Goal: Information Seeking & Learning: Learn about a topic

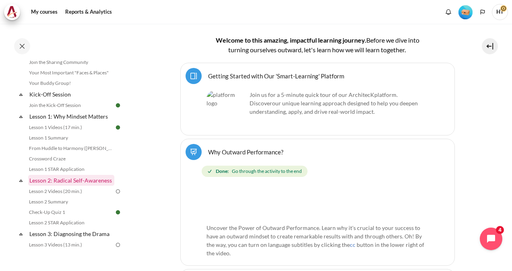
scroll to position [121, 0]
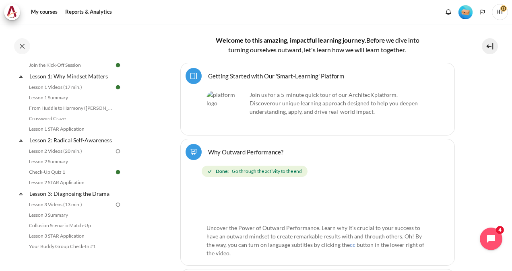
click at [115, 155] on img at bounding box center [117, 151] width 7 height 7
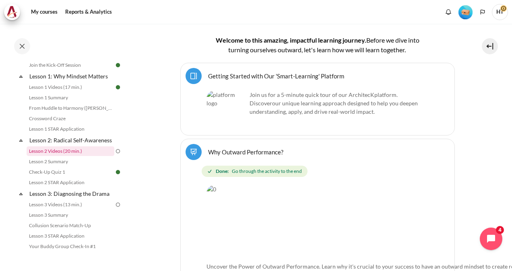
click at [51, 156] on link "Lesson 2 Videos (20 min.)" at bounding box center [71, 151] width 88 height 10
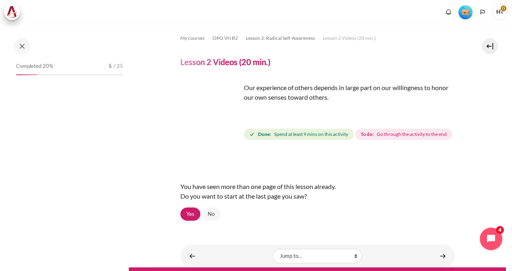
click at [377, 138] on span "Go through the activity to the end" at bounding box center [412, 134] width 70 height 7
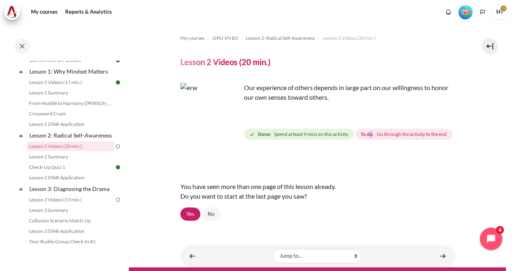
click at [360, 138] on strong "To do:" at bounding box center [366, 134] width 13 height 7
drag, startPoint x: 260, startPoint y: 148, endPoint x: 254, endPoint y: 173, distance: 25.6
click at [360, 138] on strong "To do:" at bounding box center [366, 134] width 13 height 7
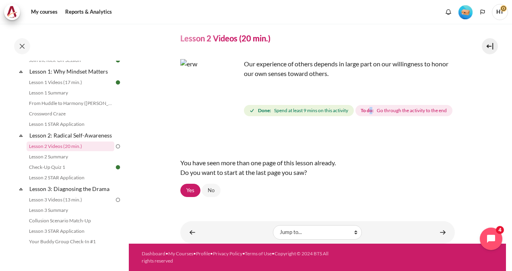
scroll to position [38, 0]
click at [188, 190] on link "Yes" at bounding box center [190, 191] width 20 height 14
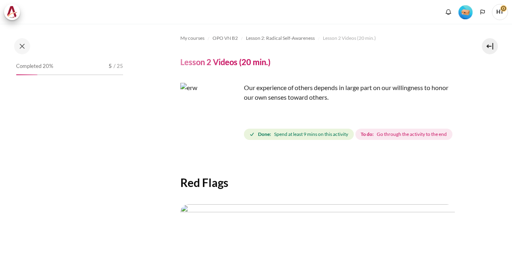
click at [355, 140] on span "To do: Go through the activity to the end" at bounding box center [403, 134] width 97 height 11
click at [377, 138] on span "Go through the activity to the end" at bounding box center [412, 134] width 70 height 7
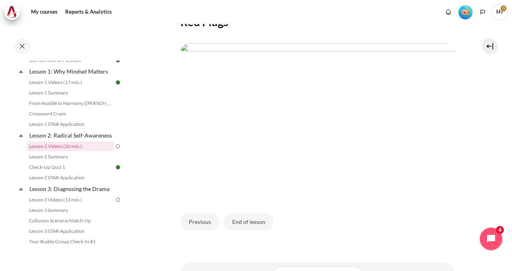
scroll to position [134, 0]
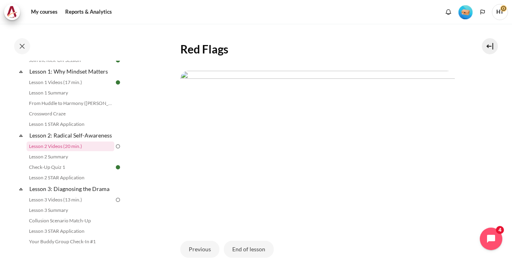
click at [327, 171] on img "Content" at bounding box center [317, 148] width 274 height 154
click at [343, 168] on img "Content" at bounding box center [317, 148] width 274 height 154
click at [335, 174] on img "Content" at bounding box center [317, 148] width 274 height 154
click at [274, 185] on img "Content" at bounding box center [317, 148] width 274 height 154
click at [237, 185] on img "Content" at bounding box center [317, 148] width 274 height 154
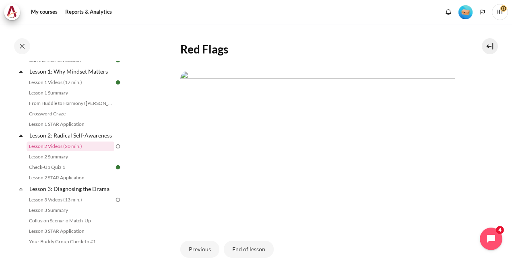
click at [446, 202] on img "Content" at bounding box center [317, 148] width 274 height 154
click at [403, 205] on img "Content" at bounding box center [317, 148] width 274 height 154
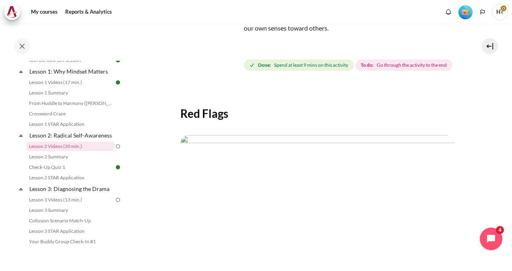
scroll to position [53, 0]
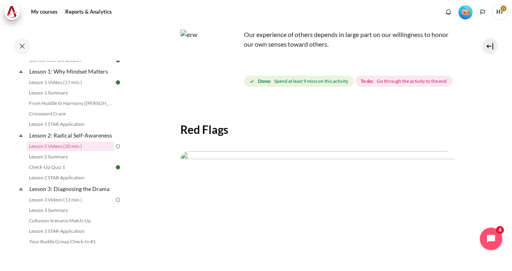
click at [377, 85] on span "Go through the activity to the end" at bounding box center [412, 81] width 70 height 7
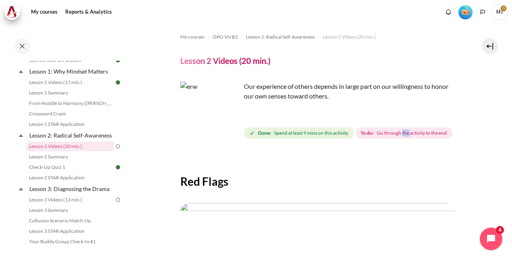
scroll to position [0, 0]
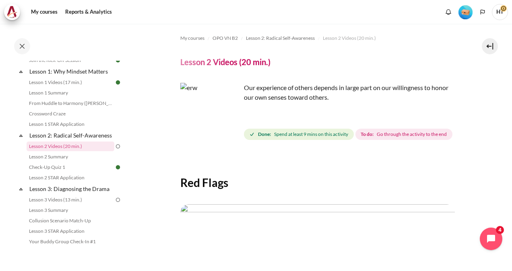
click at [298, 160] on div "My courses OPO VN B2 Lesson 2: Radical Self-Awareness Lesson 2 Videos (20 min.)…" at bounding box center [317, 218] width 274 height 388
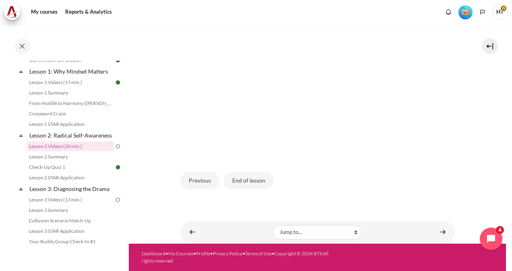
scroll to position [214, 0]
click at [274, 122] on img "Content" at bounding box center [317, 79] width 274 height 154
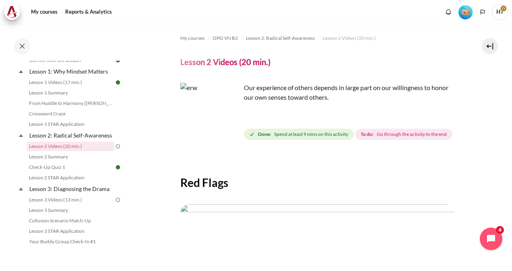
click at [257, 135] on span "Done: Spend at least 9 mins on this activity" at bounding box center [299, 134] width 110 height 11
click at [227, 128] on img "Content" at bounding box center [210, 113] width 60 height 60
click at [211, 109] on img "Content" at bounding box center [210, 113] width 60 height 60
click at [76, 151] on link "Lesson 2 Videos (20 min.)" at bounding box center [71, 147] width 88 height 10
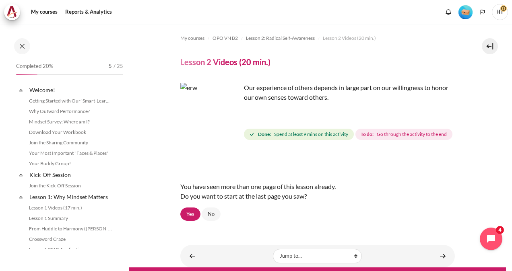
scroll to position [126, 0]
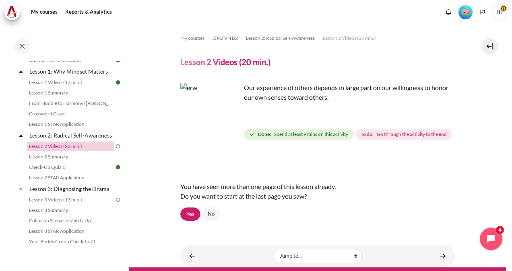
click at [70, 151] on link "Lesson 2 Videos (20 min.)" at bounding box center [71, 147] width 88 height 10
click at [69, 151] on link "Lesson 2 Videos (20 min.)" at bounding box center [71, 147] width 88 height 10
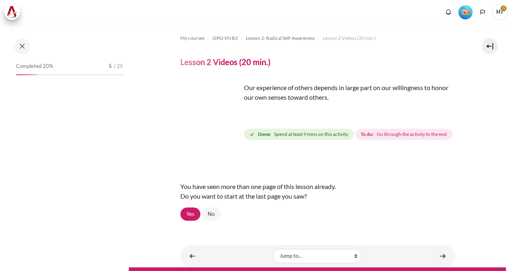
click at [243, 141] on div "Our experience of others depends in large part on our willingness to honor our …" at bounding box center [317, 112] width 274 height 59
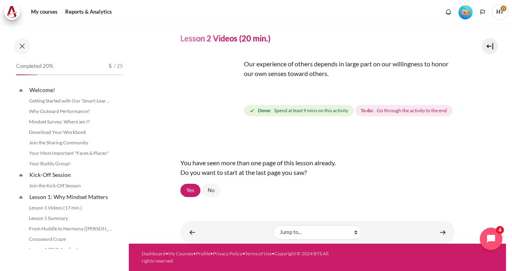
scroll to position [126, 0]
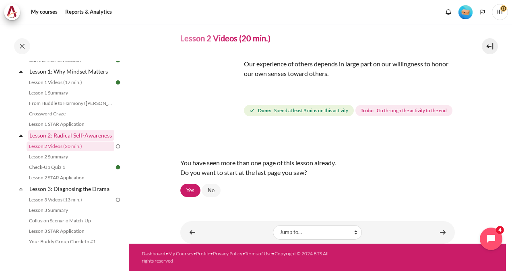
click at [48, 138] on link "Lesson 2: Radical Self-Awareness" at bounding box center [71, 135] width 86 height 11
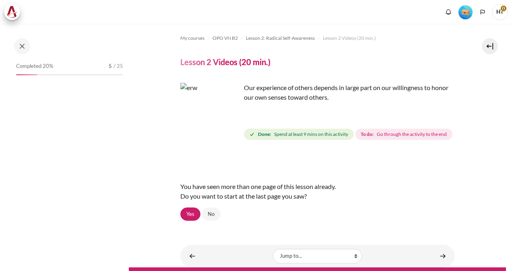
click at [229, 125] on img "Content" at bounding box center [210, 113] width 60 height 60
click at [232, 130] on img "Content" at bounding box center [210, 113] width 60 height 60
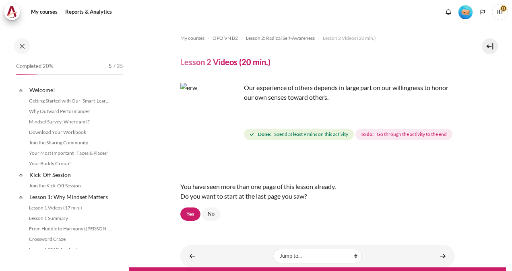
scroll to position [126, 0]
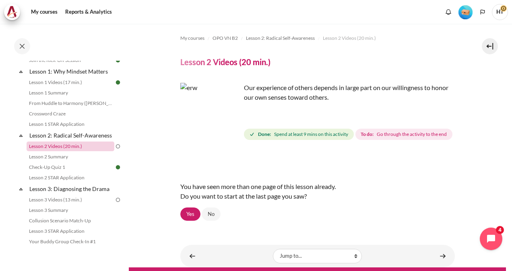
click at [48, 151] on link "Lesson 2 Videos (20 min.)" at bounding box center [71, 147] width 88 height 10
click at [49, 136] on link "Lesson 2: Radical Self-Awareness" at bounding box center [71, 135] width 86 height 11
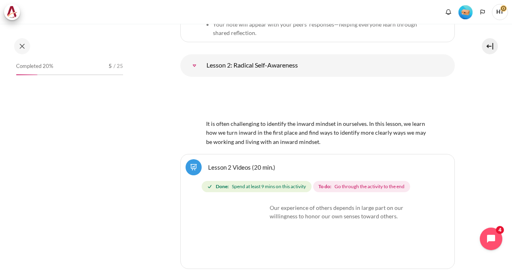
scroll to position [2063, 0]
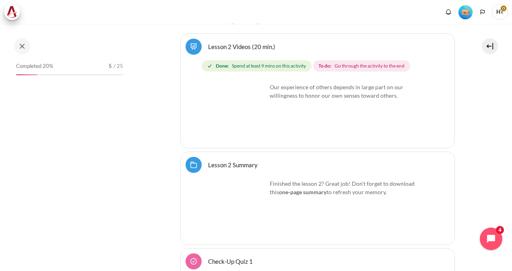
click at [255, 122] on img "Content" at bounding box center [236, 113] width 60 height 60
click at [242, 105] on img "Content" at bounding box center [236, 113] width 60 height 60
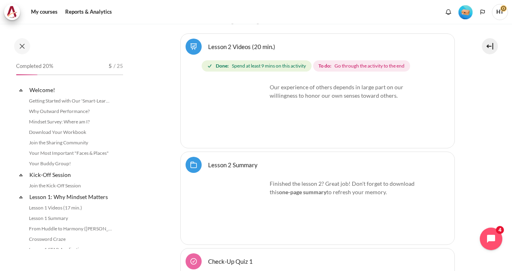
scroll to position [162, 0]
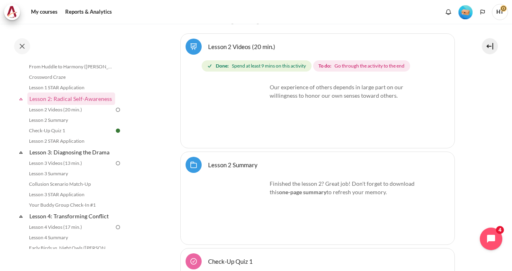
click at [239, 125] on img "Content" at bounding box center [236, 113] width 60 height 60
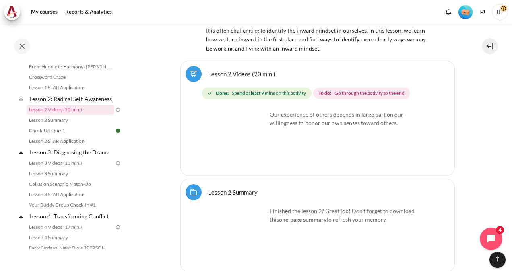
scroll to position [2045, 0]
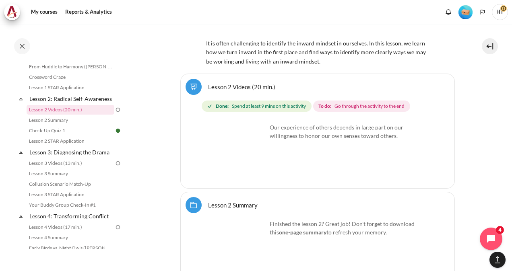
click at [350, 103] on span "Go through the activity to the end" at bounding box center [369, 106] width 70 height 7
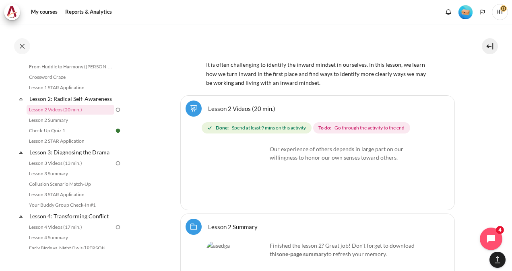
click at [355, 117] on div "Done: Spend at least 9 mins on this activity To do:" at bounding box center [319, 126] width 261 height 19
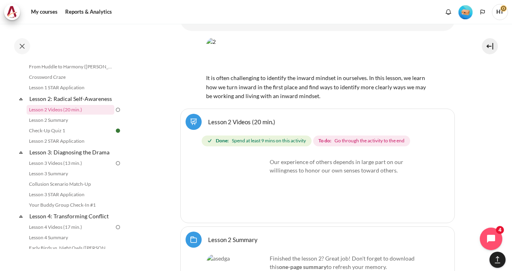
click at [355, 137] on span "Go through the activity to the end" at bounding box center [369, 140] width 70 height 7
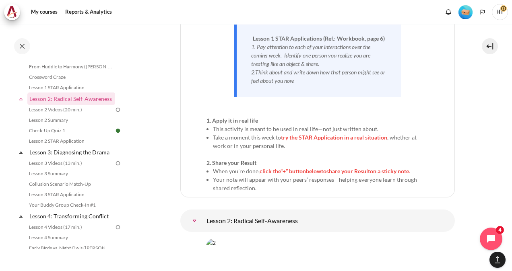
scroll to position [1965, 0]
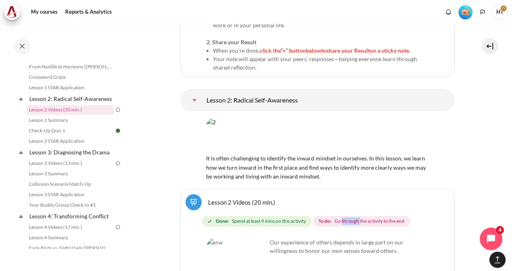
click at [303, 118] on img "Content" at bounding box center [317, 135] width 223 height 35
click at [351, 118] on img "Content" at bounding box center [317, 135] width 223 height 35
click at [320, 118] on img "Content" at bounding box center [317, 135] width 223 height 35
drag, startPoint x: 320, startPoint y: 93, endPoint x: 239, endPoint y: 97, distance: 81.4
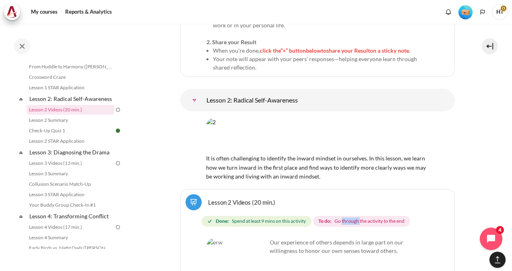
click at [243, 118] on img "Content" at bounding box center [317, 135] width 223 height 35
click at [195, 92] on link "Lesson 2: Radical Self-Awareness" at bounding box center [194, 100] width 16 height 16
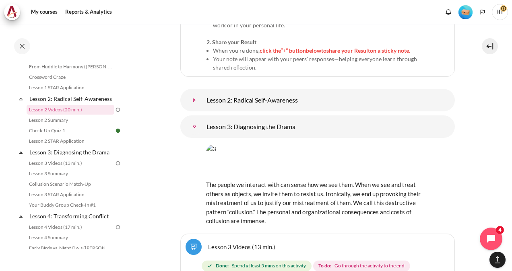
click at [197, 92] on link "Lesson 2: Radical Self-Awareness" at bounding box center [194, 100] width 16 height 16
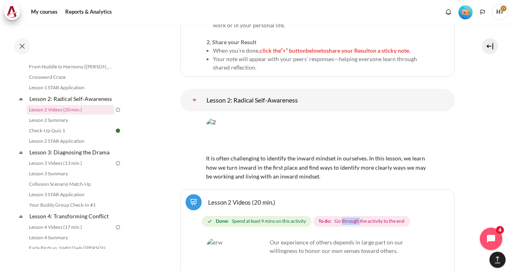
click at [371, 118] on img "Content" at bounding box center [317, 135] width 223 height 35
click at [36, 115] on link "Lesson 2 Videos (20 min.)" at bounding box center [71, 110] width 88 height 10
click at [38, 115] on link "Lesson 2 Videos (20 min.)" at bounding box center [71, 110] width 88 height 10
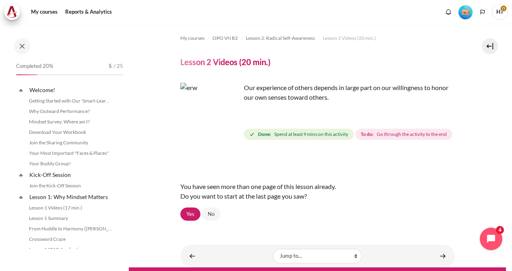
scroll to position [126, 0]
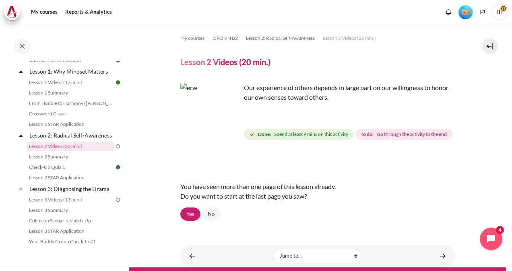
click at [360, 138] on strong "To do:" at bounding box center [366, 134] width 13 height 7
click at [226, 126] on img "Content" at bounding box center [210, 113] width 60 height 60
click at [52, 151] on link "Lesson 2 Videos (20 min.)" at bounding box center [71, 147] width 88 height 10
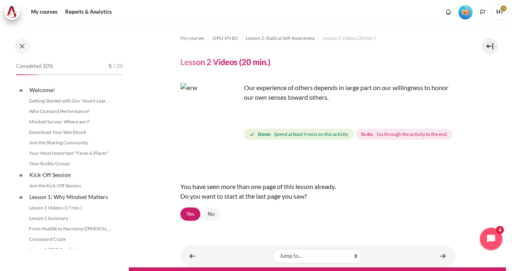
scroll to position [126, 0]
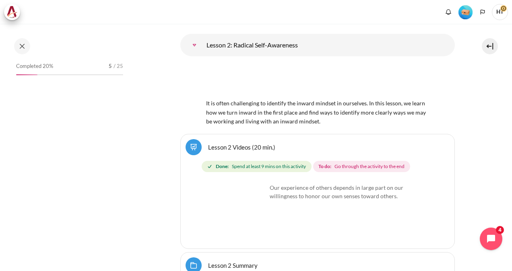
scroll to position [2023, 0]
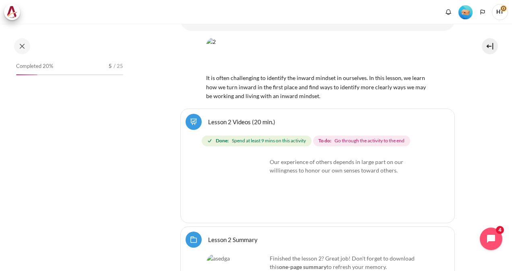
drag, startPoint x: 256, startPoint y: 164, endPoint x: 249, endPoint y: 161, distance: 7.9
click at [256, 164] on img "Content" at bounding box center [236, 188] width 60 height 60
click at [112, 65] on span "5" at bounding box center [110, 66] width 3 height 8
click at [103, 71] on div "Completed 20% 5 / 25" at bounding box center [69, 68] width 107 height 14
click at [112, 70] on div "Completed 20% 5 / 25" at bounding box center [69, 68] width 107 height 14
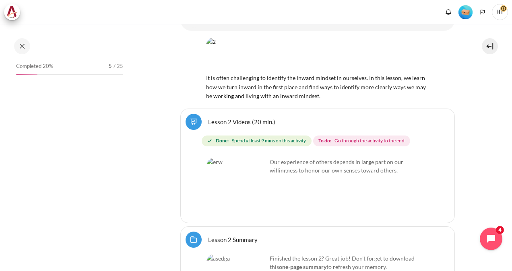
drag, startPoint x: 125, startPoint y: 68, endPoint x: 372, endPoint y: 117, distance: 251.9
click at [126, 68] on div "Completed 20% 5 / 25" at bounding box center [69, 155] width 115 height 188
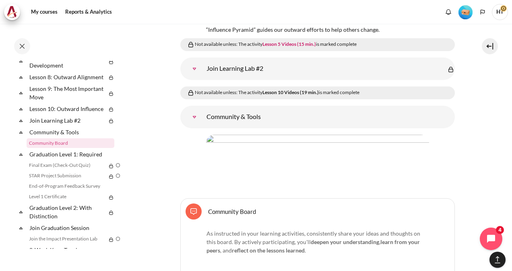
scroll to position [5626, 0]
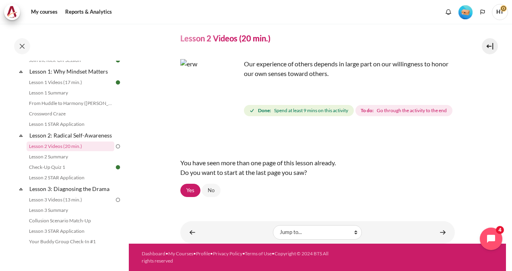
scroll to position [38, 0]
click at [192, 189] on link "Yes" at bounding box center [190, 191] width 20 height 14
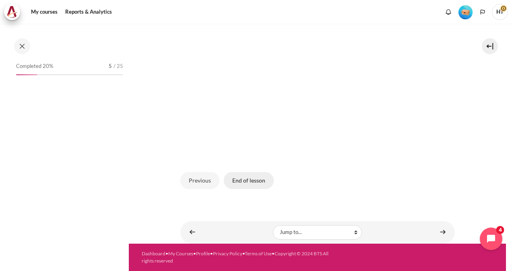
scroll to position [126, 0]
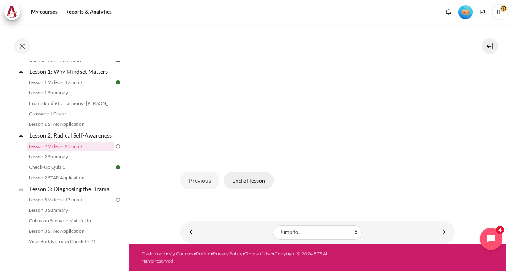
click at [260, 181] on button "End of lesson" at bounding box center [249, 180] width 50 height 17
click at [243, 181] on button "End of lesson" at bounding box center [249, 180] width 50 height 17
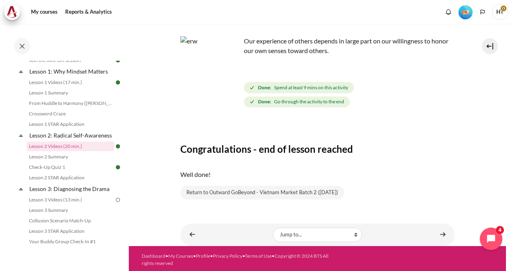
scroll to position [48, 0]
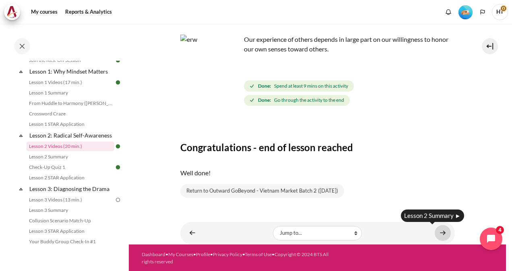
click at [438, 230] on link "Content" at bounding box center [443, 233] width 16 height 16
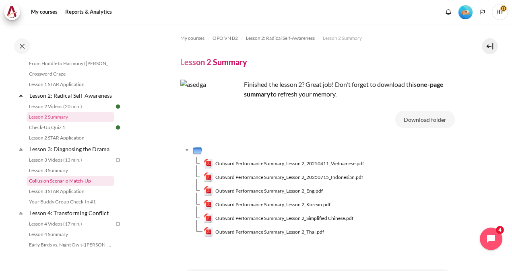
scroll to position [176, 0]
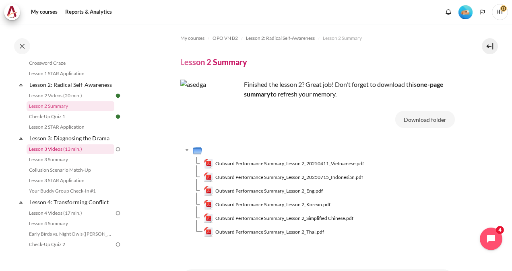
click at [72, 154] on link "Lesson 3 Videos (13 min.)" at bounding box center [71, 149] width 88 height 10
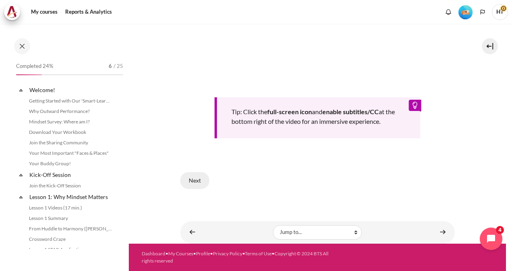
scroll to position [179, 0]
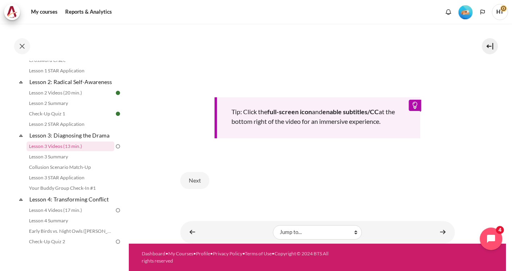
drag, startPoint x: 192, startPoint y: 175, endPoint x: 189, endPoint y: 113, distance: 61.6
click at [189, 112] on div "The False Choice (4 min.) : When we have an inward mindset, we seem confronted …" at bounding box center [317, 13] width 274 height 368
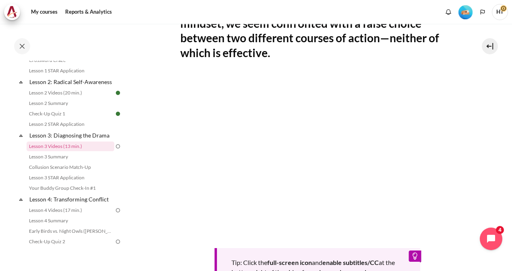
scroll to position [185, 0]
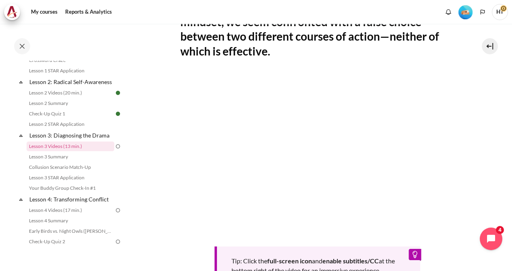
click at [457, 187] on section "My courses OPO VN B2 Lesson 3: Diagnosing the Drama Lesson 3 Videos (13 min.) L…" at bounding box center [317, 116] width 377 height 554
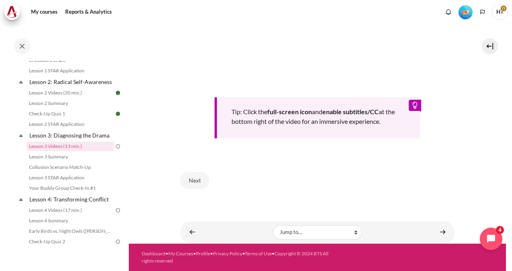
scroll to position [346, 0]
click at [191, 183] on button "Next" at bounding box center [194, 180] width 29 height 17
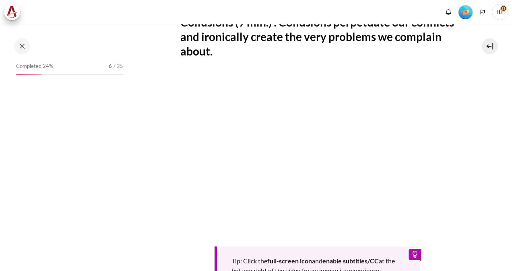
scroll to position [331, 0]
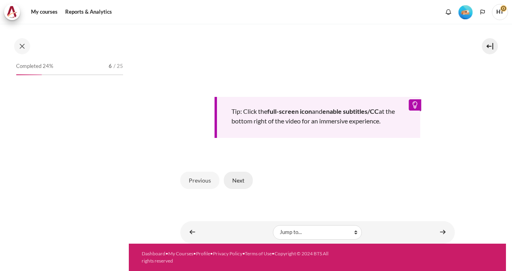
click at [237, 181] on button "Next" at bounding box center [238, 180] width 29 height 17
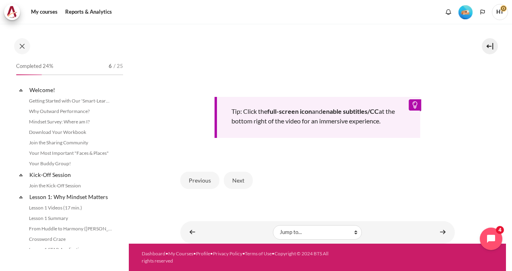
scroll to position [179, 0]
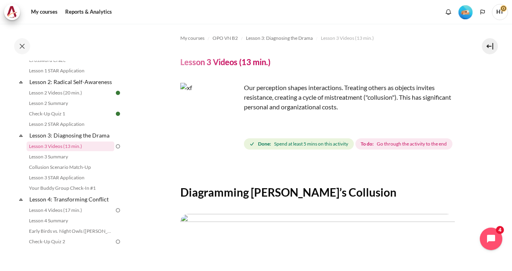
scroll to position [223, 0]
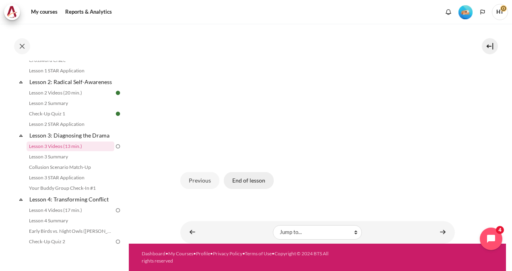
click at [251, 181] on button "End of lesson" at bounding box center [249, 180] width 50 height 17
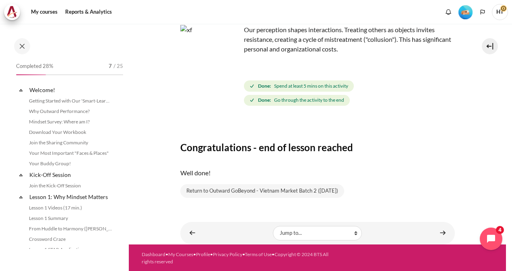
scroll to position [179, 0]
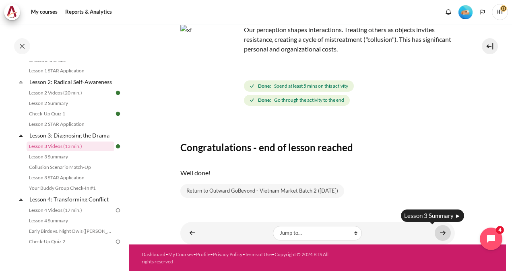
click at [437, 233] on link "Content" at bounding box center [443, 233] width 16 height 16
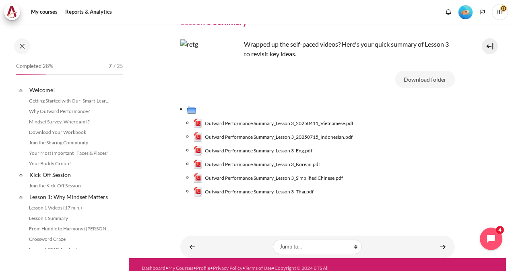
scroll to position [189, 0]
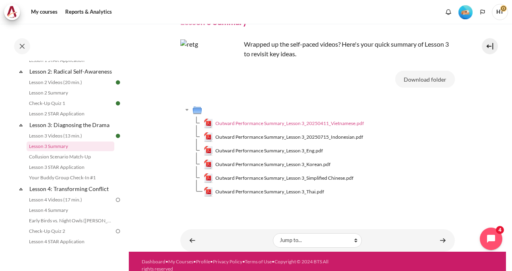
click at [262, 126] on span "Outward Performance Summary_Lesson 3_20250411_Vietnamese.pdf" at bounding box center [289, 123] width 148 height 7
click at [252, 123] on span "Outward Performance Summary_Lesson 3_20250411_Vietnamese.pdf" at bounding box center [289, 123] width 148 height 7
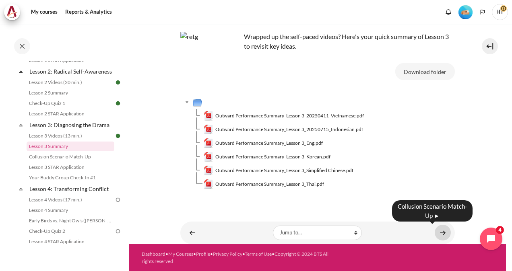
click at [439, 234] on link "Content" at bounding box center [443, 233] width 16 height 16
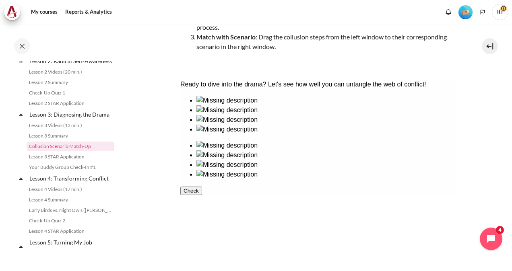
scroll to position [121, 0]
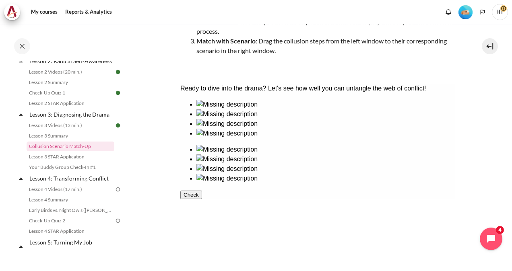
drag, startPoint x: 350, startPoint y: 148, endPoint x: 347, endPoint y: 153, distance: 5.2
click at [348, 154] on ul at bounding box center [317, 164] width 274 height 39
click at [346, 145] on ul at bounding box center [317, 164] width 274 height 39
click at [216, 129] on div at bounding box center [325, 129] width 258 height 0
drag, startPoint x: 217, startPoint y: 198, endPoint x: 352, endPoint y: 146, distance: 144.4
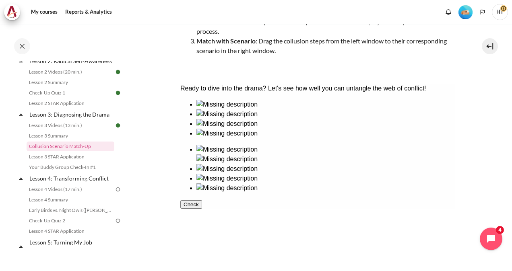
drag, startPoint x: 341, startPoint y: 142, endPoint x: 326, endPoint y: 151, distance: 17.1
click at [325, 151] on ul at bounding box center [317, 169] width 274 height 48
drag, startPoint x: 360, startPoint y: 151, endPoint x: 365, endPoint y: 163, distance: 12.5
click at [257, 154] on img at bounding box center [226, 159] width 61 height 10
click at [257, 159] on img at bounding box center [226, 159] width 61 height 10
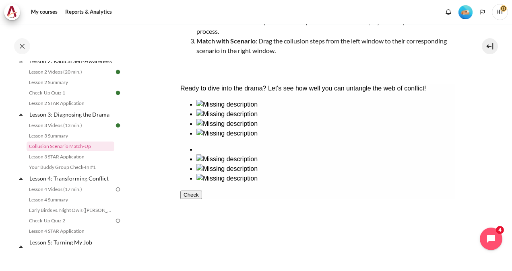
scroll to position [161, 0]
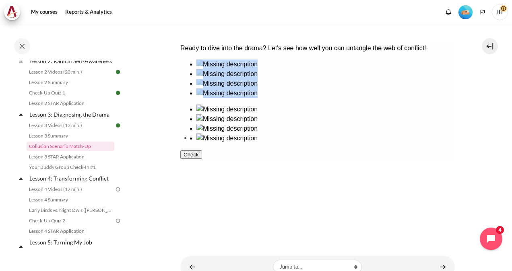
drag, startPoint x: 200, startPoint y: 168, endPoint x: 204, endPoint y: 167, distance: 4.3
click at [204, 98] on ul at bounding box center [317, 79] width 274 height 39
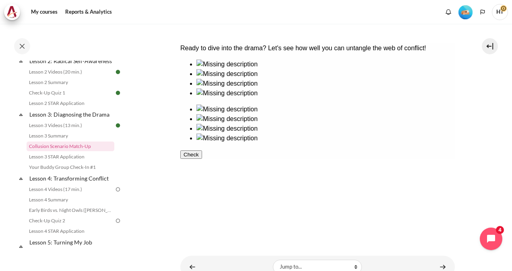
drag, startPoint x: 204, startPoint y: 173, endPoint x: 195, endPoint y: 169, distance: 10.3
click at [195, 98] on ul at bounding box center [317, 79] width 274 height 39
click at [214, 98] on ul at bounding box center [317, 79] width 274 height 39
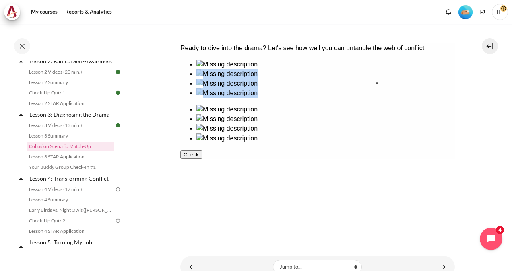
drag, startPoint x: 220, startPoint y: 110, endPoint x: 417, endPoint y: 105, distance: 197.2
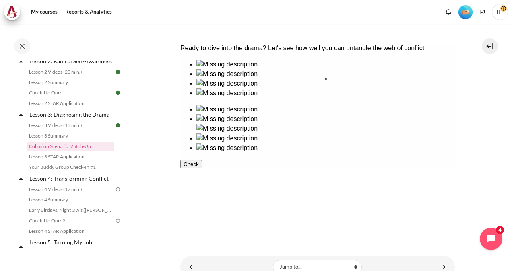
drag, startPoint x: 206, startPoint y: 163, endPoint x: 351, endPoint y: 102, distance: 156.7
drag, startPoint x: 278, startPoint y: 106, endPoint x: 352, endPoint y: 163, distance: 94.1
drag, startPoint x: 259, startPoint y: 167, endPoint x: 412, endPoint y: 171, distance: 153.4
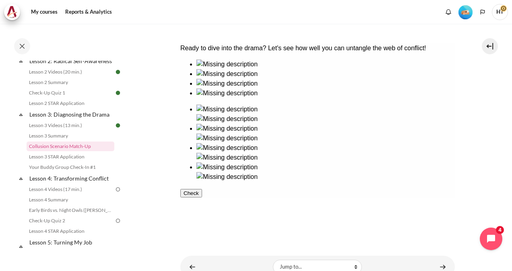
click at [202, 198] on button "Check" at bounding box center [191, 193] width 22 height 8
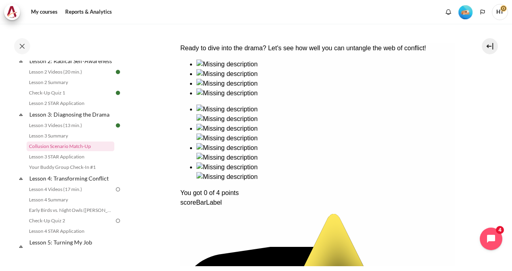
drag, startPoint x: 342, startPoint y: 102, endPoint x: 415, endPoint y: 168, distance: 98.3
click at [416, 168] on div "Ready to dive into the drama? Let's see how well you can untangle the web of co…" at bounding box center [317, 252] width 274 height 418
drag, startPoint x: 416, startPoint y: 97, endPoint x: 412, endPoint y: 101, distance: 5.5
click at [415, 97] on div "Ready to dive into the drama? Let's see how well you can untangle the web of co…" at bounding box center [317, 252] width 274 height 418
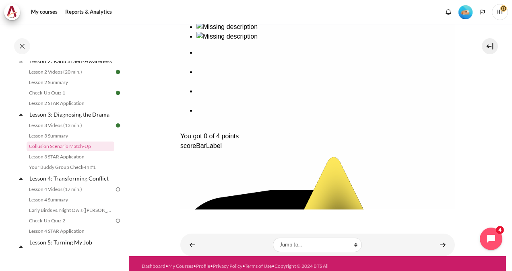
scroll to position [220, 0]
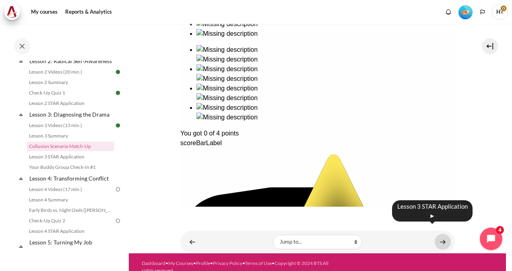
click at [439, 234] on link "Content" at bounding box center [443, 242] width 16 height 16
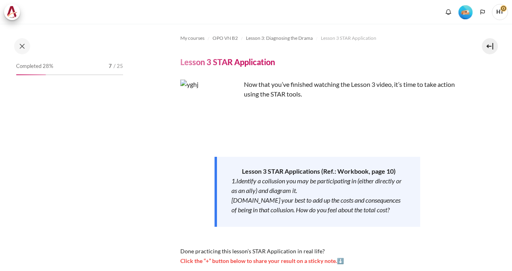
scroll to position [477, 0]
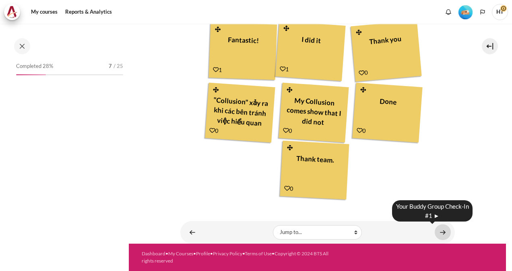
click at [435, 233] on link "Content" at bounding box center [443, 233] width 16 height 16
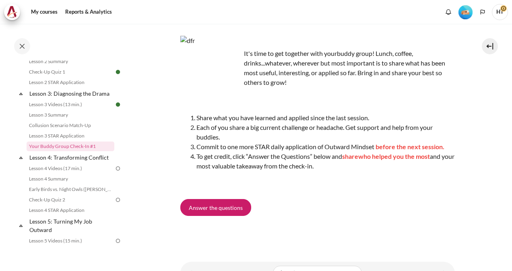
scroll to position [13, 0]
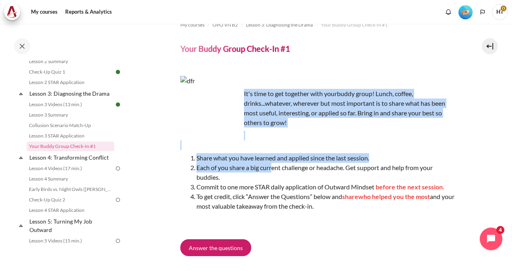
drag, startPoint x: 244, startPoint y: 93, endPoint x: 270, endPoint y: 157, distance: 69.1
click at [270, 159] on div "It's time to get together with your buddy group! Lunch, coffee, drinks...whatev…" at bounding box center [317, 151] width 274 height 151
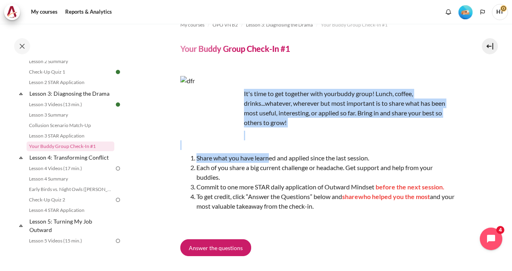
drag, startPoint x: 270, startPoint y: 157, endPoint x: 302, endPoint y: 126, distance: 44.1
click at [302, 126] on p "It's time to get together with your buddy group! Lunch, coffee, drinks...whatev…" at bounding box center [317, 108] width 274 height 39
click at [319, 116] on p "It's time to get together with your buddy group! Lunch, coffee, drinks...whatev…" at bounding box center [317, 108] width 274 height 39
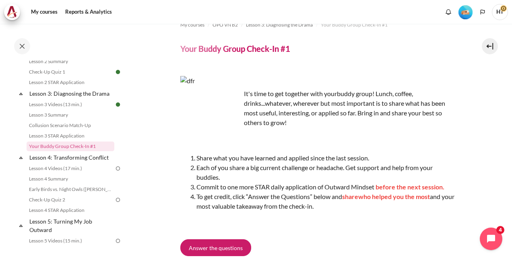
drag, startPoint x: 311, startPoint y: 111, endPoint x: 312, endPoint y: 124, distance: 13.0
click at [312, 124] on p "It's time to get together with your buddy group! Lunch, coffee, drinks...whatev…" at bounding box center [317, 108] width 274 height 39
drag, startPoint x: 312, startPoint y: 124, endPoint x: 311, endPoint y: 134, distance: 9.7
click at [312, 134] on p "Content" at bounding box center [317, 140] width 274 height 19
click at [280, 131] on p "Content" at bounding box center [317, 140] width 274 height 19
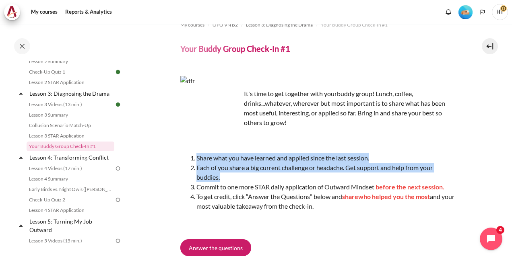
drag, startPoint x: 197, startPoint y: 155, endPoint x: 229, endPoint y: 180, distance: 40.7
click at [229, 180] on ol "Share what you have learned and applied since the last session. Each of you sha…" at bounding box center [317, 182] width 274 height 58
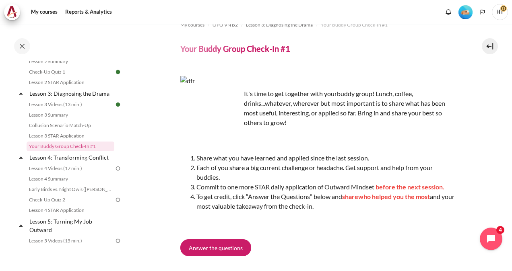
drag, startPoint x: 229, startPoint y: 180, endPoint x: 262, endPoint y: 197, distance: 37.1
click at [262, 197] on li "To get credit, click “Answer the Questions” below and share who helped you the …" at bounding box center [325, 201] width 258 height 19
click at [225, 246] on span "Answer the questions" at bounding box center [216, 248] width 54 height 8
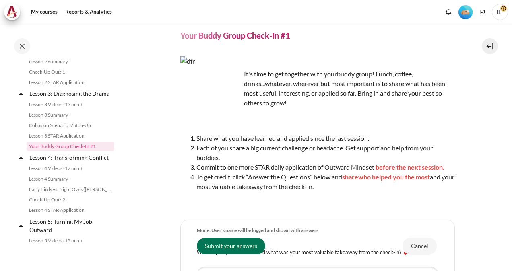
scroll to position [16, 0]
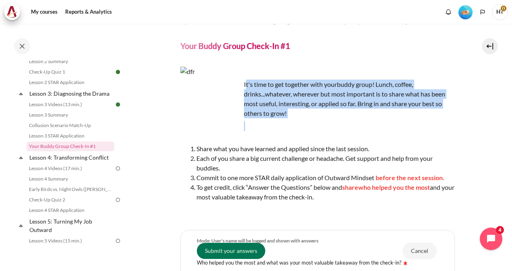
drag, startPoint x: 245, startPoint y: 84, endPoint x: 270, endPoint y: 119, distance: 42.8
click at [270, 119] on div "It's time to get together with your buddy group! Lunch, coffee, drinks...whatev…" at bounding box center [317, 142] width 274 height 151
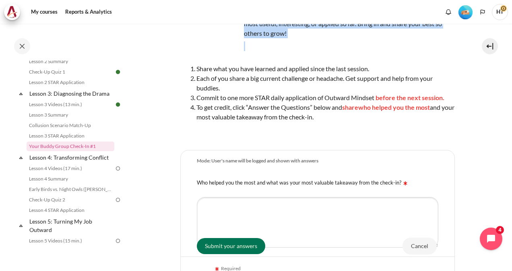
scroll to position [97, 0]
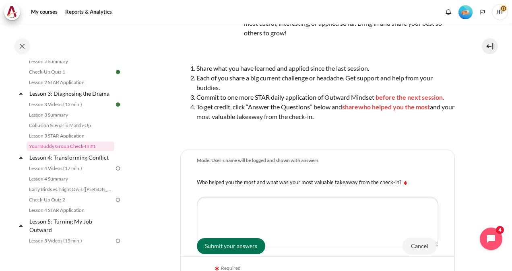
drag, startPoint x: 217, startPoint y: 180, endPoint x: 243, endPoint y: 183, distance: 26.4
click at [218, 179] on label "Who helped you the most and what was your most valuable takeaway from the check…" at bounding box center [303, 182] width 212 height 6
click at [218, 197] on textarea "Who helped you the most and what was your most valuable takeaway from the check…" at bounding box center [317, 222] width 241 height 51
click at [234, 206] on textarea "Who helped you the most and what was your most valuable takeaway from the check…" at bounding box center [317, 222] width 241 height 51
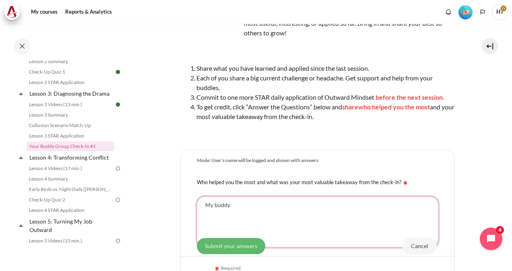
type textarea "My buddy"
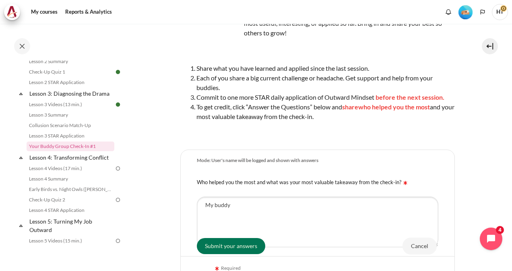
drag, startPoint x: 245, startPoint y: 249, endPoint x: 379, endPoint y: 156, distance: 163.6
click at [379, 156] on form "Mode: User's name will be logged and shown with answers Who helped you the most…" at bounding box center [317, 234] width 274 height 169
click at [270, 210] on textarea "My buddy" at bounding box center [317, 222] width 241 height 51
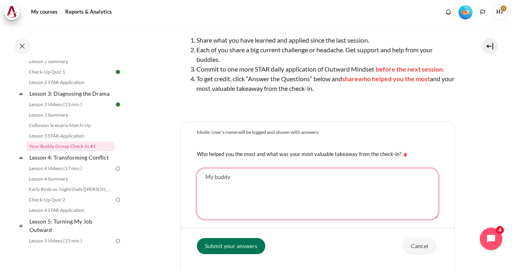
scroll to position [137, 0]
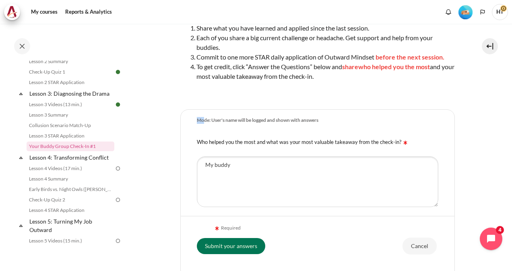
drag, startPoint x: 204, startPoint y: 121, endPoint x: 163, endPoint y: 115, distance: 41.4
click at [163, 115] on section "My courses OPO VN B2 Lesson 3: Diagnosing the Drama Your Buddy Group Check-In #…" at bounding box center [317, 106] width 377 height 438
drag, startPoint x: 163, startPoint y: 115, endPoint x: 248, endPoint y: 116, distance: 84.5
click at [248, 116] on div "Mode: User's name will be logged and shown with answers" at bounding box center [317, 118] width 241 height 11
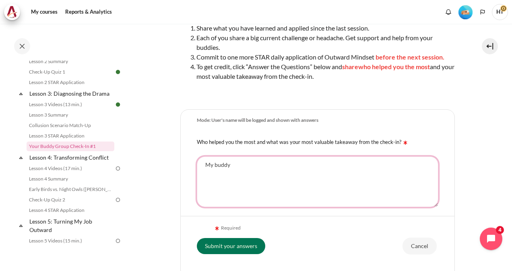
drag, startPoint x: 245, startPoint y: 170, endPoint x: 193, endPoint y: 163, distance: 52.3
click at [193, 163] on div "My buddy" at bounding box center [318, 182] width 274 height 60
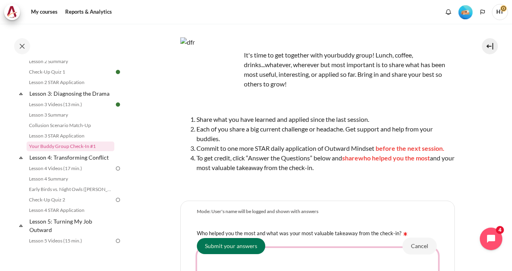
scroll to position [56, 0]
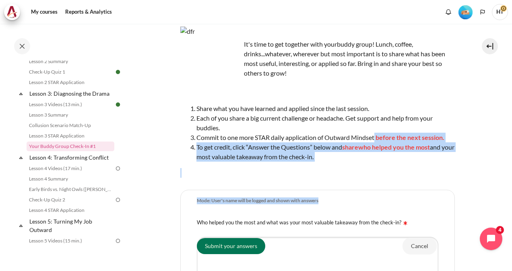
drag, startPoint x: 376, startPoint y: 138, endPoint x: 392, endPoint y: 179, distance: 43.9
click at [392, 179] on div "My courses OPO VN B2 Lesson 3: Diagnosing the Drama Your Buddy Group Check-In #…" at bounding box center [317, 169] width 274 height 404
drag, startPoint x: 392, startPoint y: 179, endPoint x: 338, endPoint y: 178, distance: 54.3
click at [352, 179] on div "My courses OPO VN B2 Lesson 3: Diagnosing the Drama Your Buddy Group Check-In #…" at bounding box center [317, 169] width 274 height 404
click at [318, 165] on div "It's time to get together with your buddy group! Lunch, coffee, drinks...whatev…" at bounding box center [317, 102] width 274 height 151
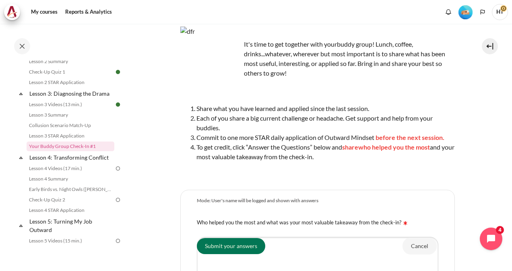
scroll to position [137, 0]
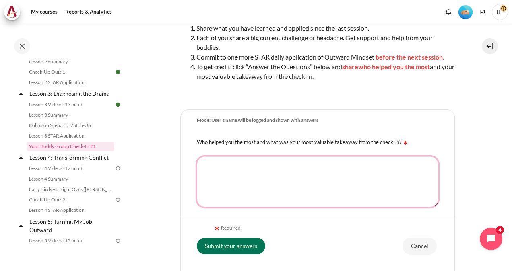
click at [281, 173] on textarea "Who helped you the most and what was your most valuable takeaway from the check…" at bounding box center [317, 182] width 241 height 51
type textarea "M"
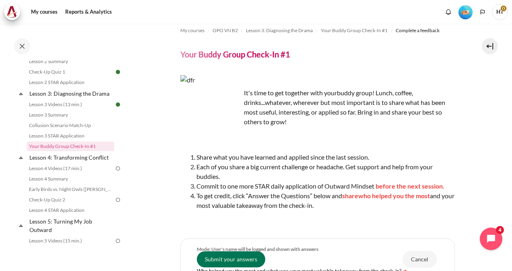
scroll to position [0, 0]
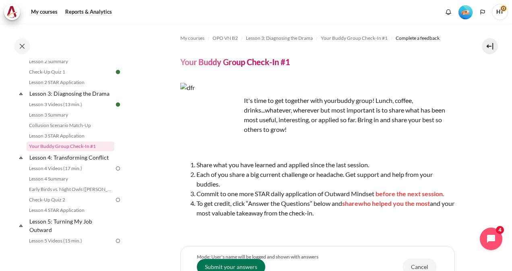
drag, startPoint x: 247, startPoint y: 99, endPoint x: 388, endPoint y: 126, distance: 143.8
click at [388, 126] on p "It's time to get together with your buddy group! Lunch, coffee, drinks...whatev…" at bounding box center [317, 115] width 274 height 39
drag, startPoint x: 388, startPoint y: 126, endPoint x: 343, endPoint y: 165, distance: 59.7
click at [373, 140] on p "Content" at bounding box center [317, 147] width 274 height 19
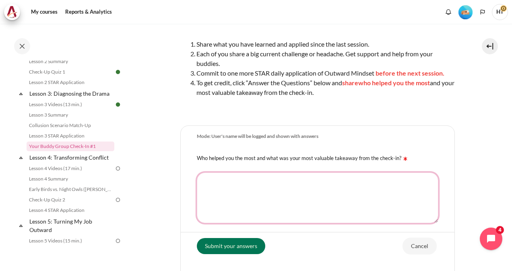
click at [220, 176] on textarea "Who helped you the most and what was your most valuable takeaway from the check…" at bounding box center [317, 198] width 241 height 51
click at [281, 181] on textarea "Who helped you the most and what was your most valuable takeaway from the check…" at bounding box center [317, 198] width 241 height 51
type textarea "TAM"
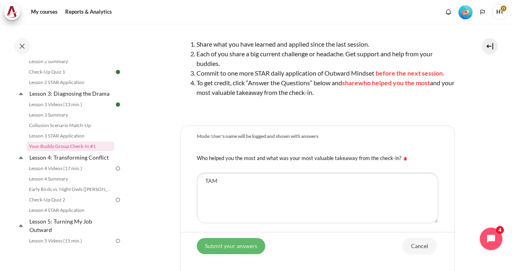
click at [251, 247] on input "Submit your answers" at bounding box center [231, 246] width 68 height 16
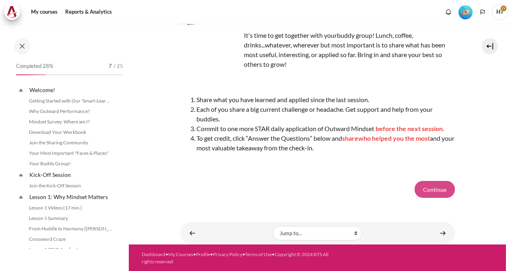
scroll to position [221, 0]
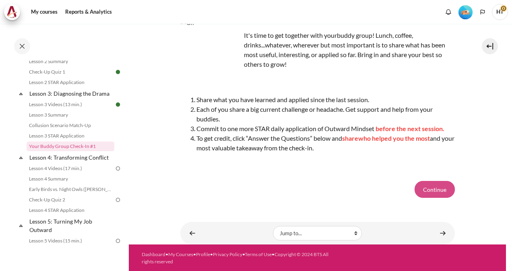
click at [432, 188] on button "Continue" at bounding box center [434, 189] width 40 height 17
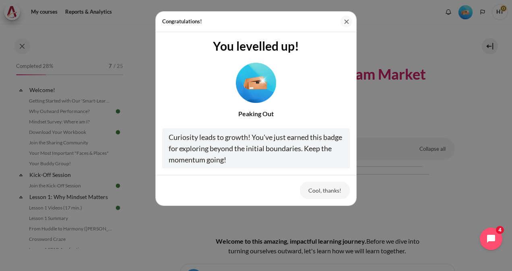
drag, startPoint x: 343, startPoint y: 21, endPoint x: 249, endPoint y: 111, distance: 130.3
click at [251, 130] on div "Congratulations! You levelled up! Peaking Out Curiosity leads to growth! You've…" at bounding box center [255, 108] width 201 height 195
click at [257, 76] on img "Level #2" at bounding box center [256, 82] width 40 height 40
click at [279, 155] on div "Curiosity leads to growth! You've just earned this badge for exploring beyond t…" at bounding box center [255, 148] width 187 height 40
click at [330, 187] on button "Cool, thanks!" at bounding box center [325, 190] width 50 height 17
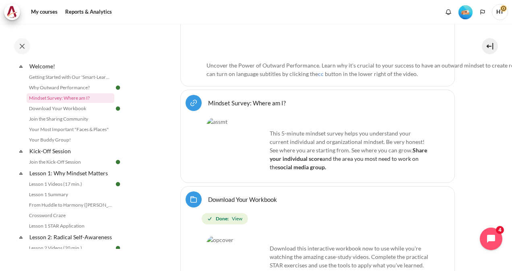
scroll to position [483, 0]
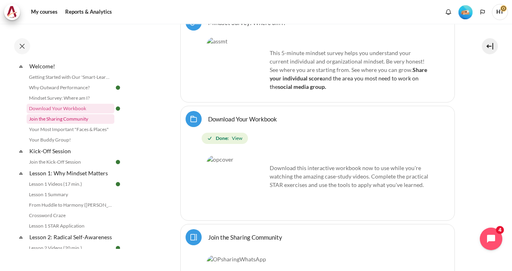
click at [81, 119] on link "Join the Sharing Community" at bounding box center [71, 119] width 88 height 10
click at [78, 133] on link "Your Most Important "Faces & Places"" at bounding box center [71, 130] width 88 height 10
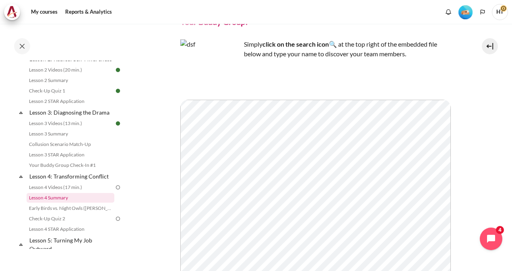
scroll to position [210, 0]
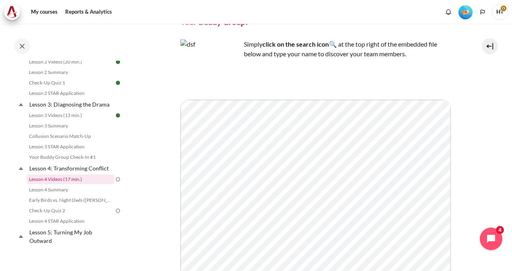
click at [68, 184] on link "Lesson 4 Videos (17 min.)" at bounding box center [71, 180] width 88 height 10
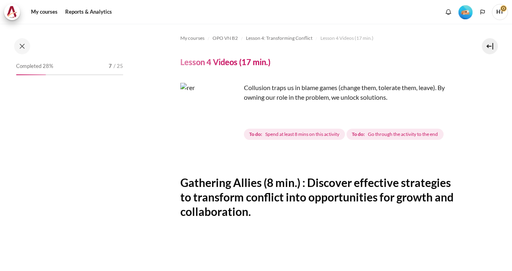
click at [224, 124] on img "Content" at bounding box center [210, 113] width 60 height 60
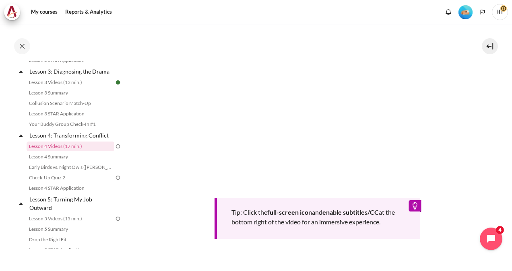
scroll to position [307, 0]
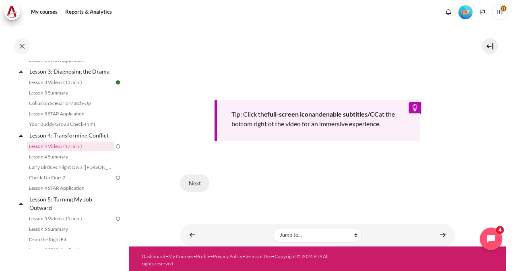
click at [196, 182] on button "Next" at bounding box center [194, 183] width 29 height 17
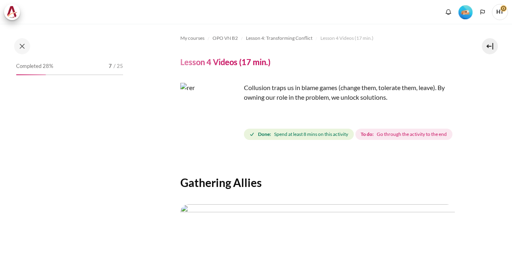
scroll to position [214, 0]
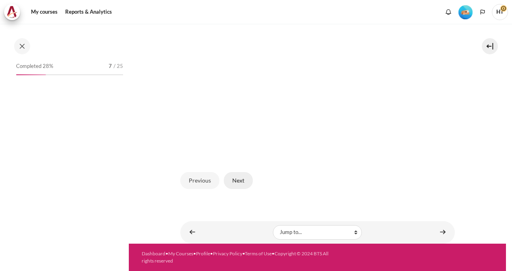
click at [241, 179] on button "Next" at bounding box center [238, 180] width 29 height 17
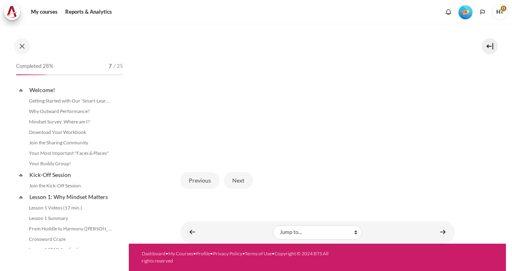
scroll to position [243, 0]
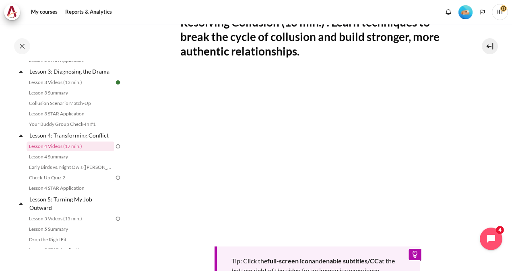
scroll to position [321, 0]
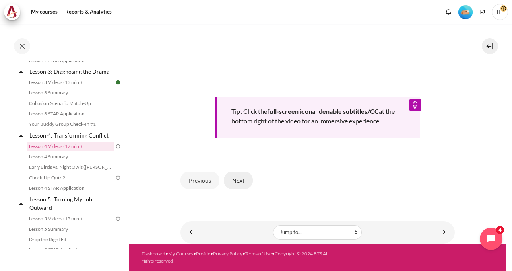
click at [238, 182] on button "Next" at bounding box center [238, 180] width 29 height 17
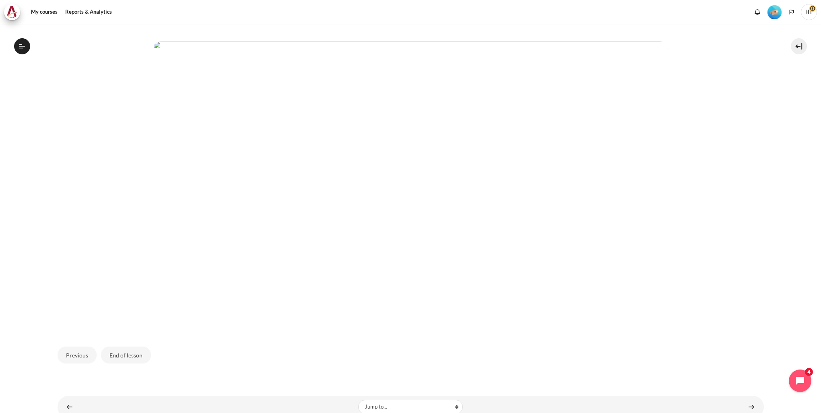
scroll to position [188, 0]
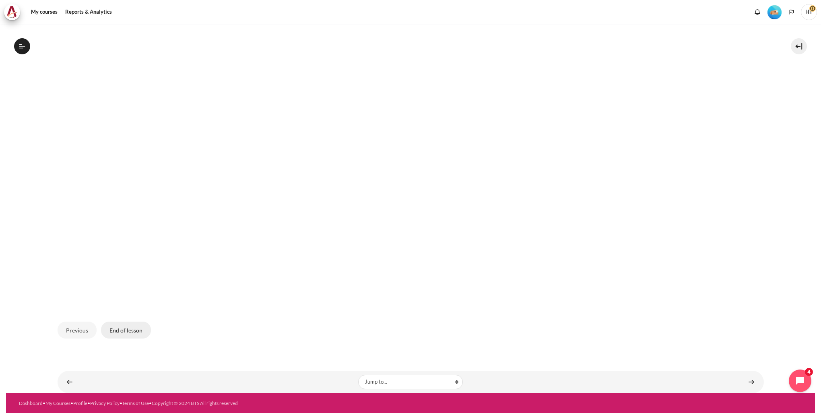
click at [128, 271] on button "End of lesson" at bounding box center [126, 329] width 50 height 17
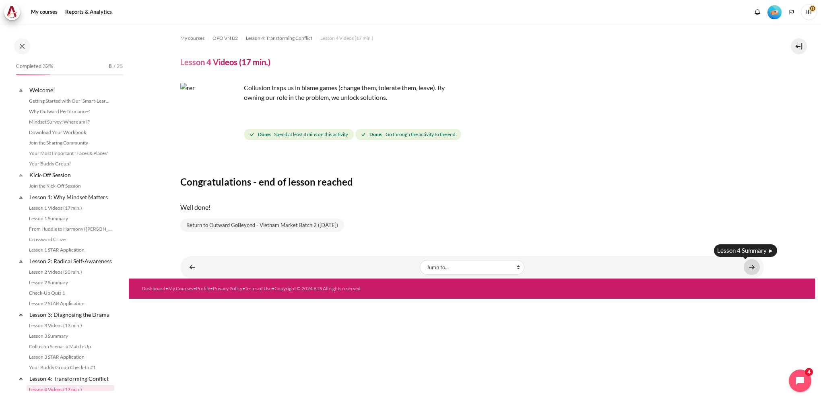
click at [752, 268] on link "Content" at bounding box center [752, 267] width 16 height 16
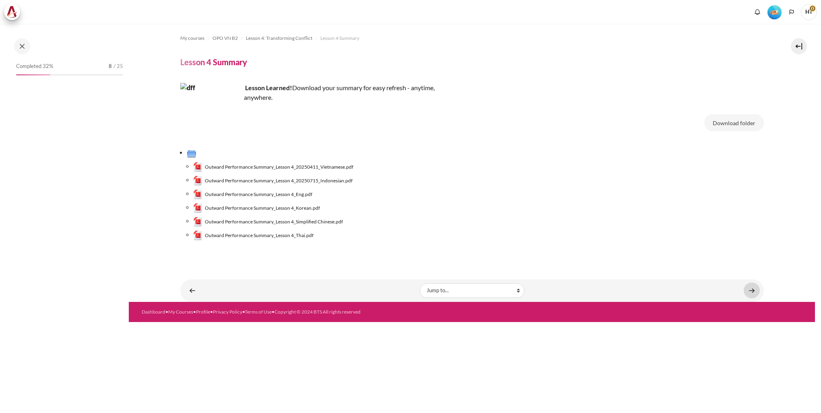
scroll to position [183, 0]
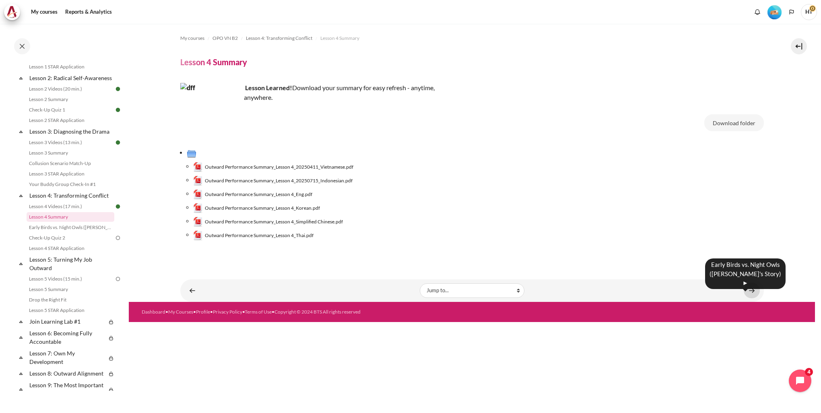
click at [756, 294] on link "Content" at bounding box center [752, 290] width 16 height 16
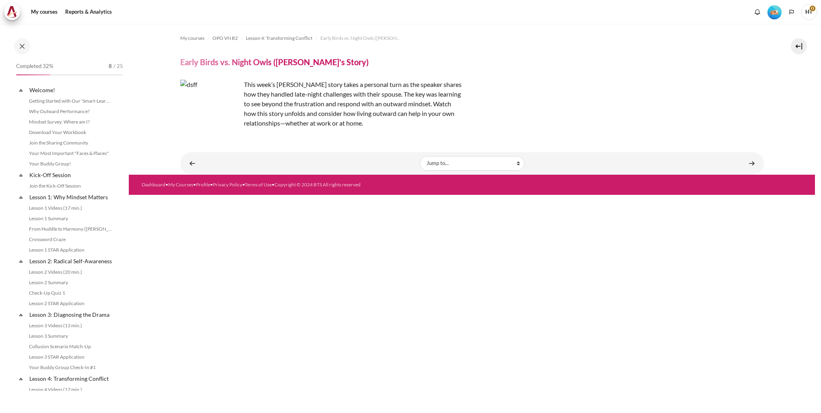
scroll to position [194, 0]
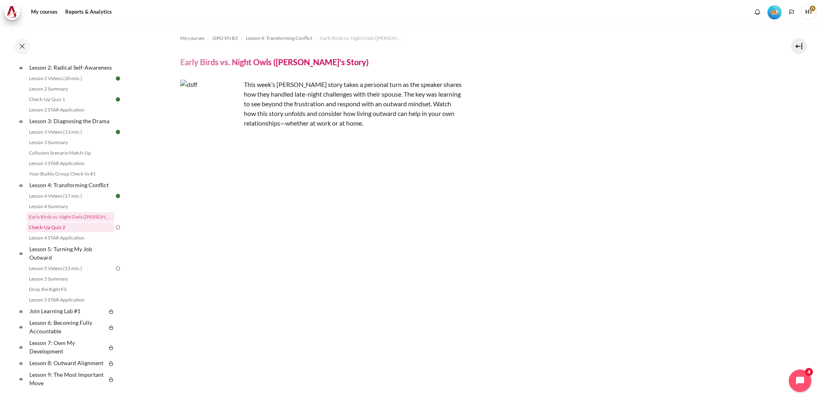
click at [76, 232] on link "Check-Up Quiz 2" at bounding box center [71, 227] width 88 height 10
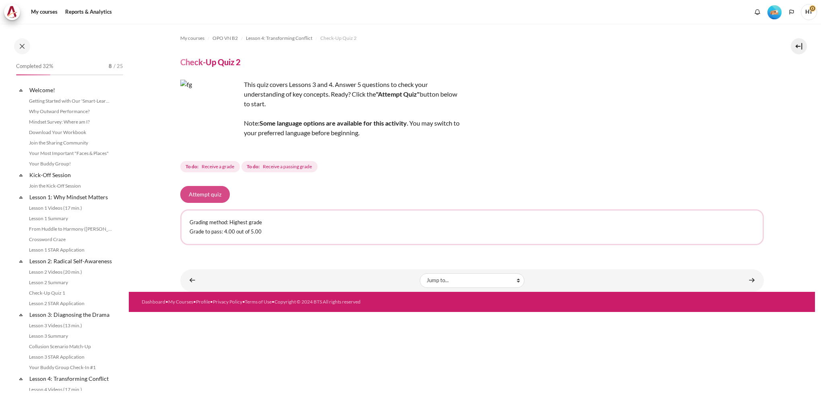
scroll to position [204, 0]
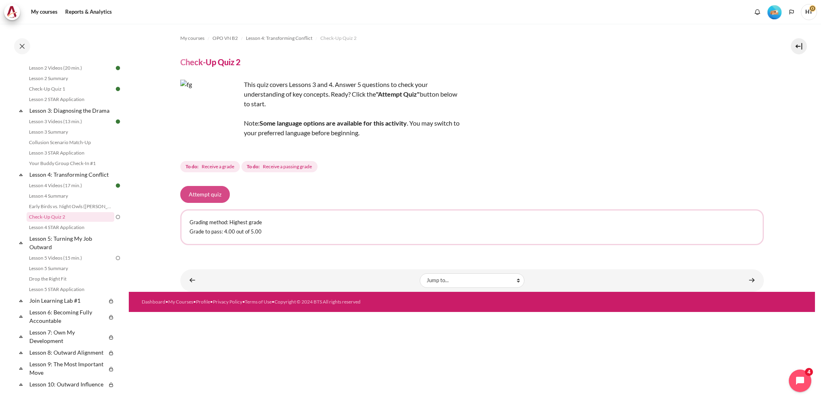
click at [204, 193] on button "Attempt quiz" at bounding box center [204, 194] width 49 height 17
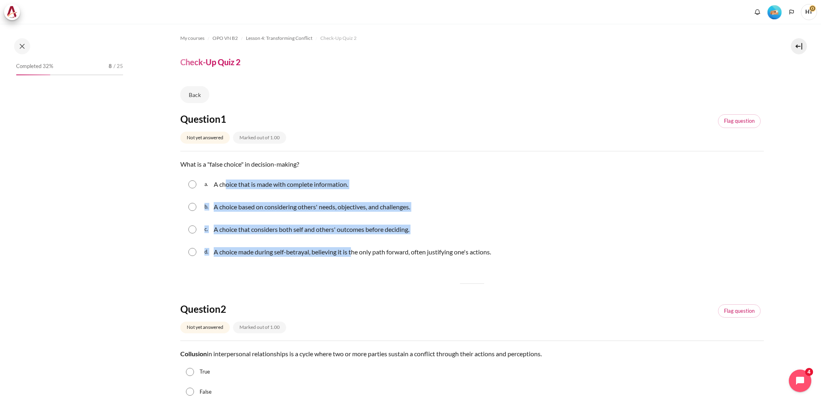
drag, startPoint x: 226, startPoint y: 183, endPoint x: 354, endPoint y: 260, distance: 149.5
click at [354, 260] on div "a. A choice that is made with complete information. b. A choice based on consid…" at bounding box center [471, 218] width 583 height 89
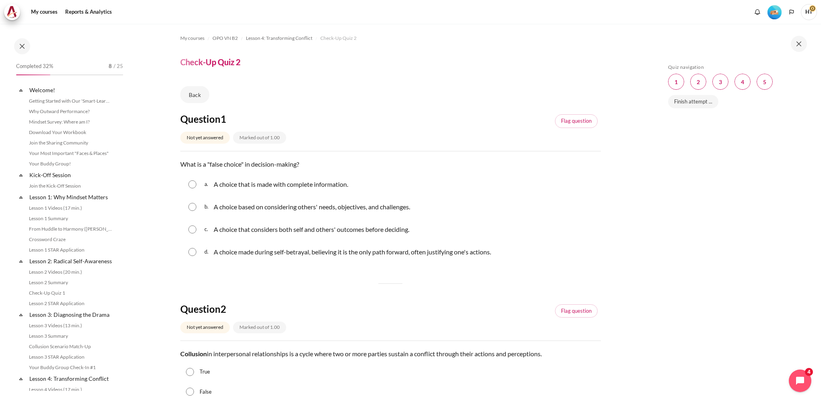
drag, startPoint x: 354, startPoint y: 260, endPoint x: 380, endPoint y: 284, distance: 35.3
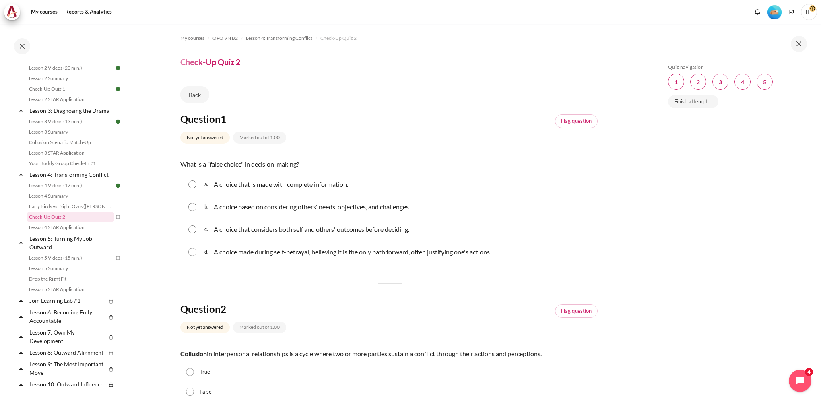
click at [399, 241] on div "a. A choice that is made with complete information. b. A choice based on consid…" at bounding box center [390, 218] width 420 height 89
click at [391, 237] on div "c. A choice that considers both self and others' outcomes before deciding." at bounding box center [390, 229] width 420 height 21
click at [392, 233] on p "A choice that considers both self and others' outcomes before deciding." at bounding box center [312, 230] width 196 height 10
radio input "true"
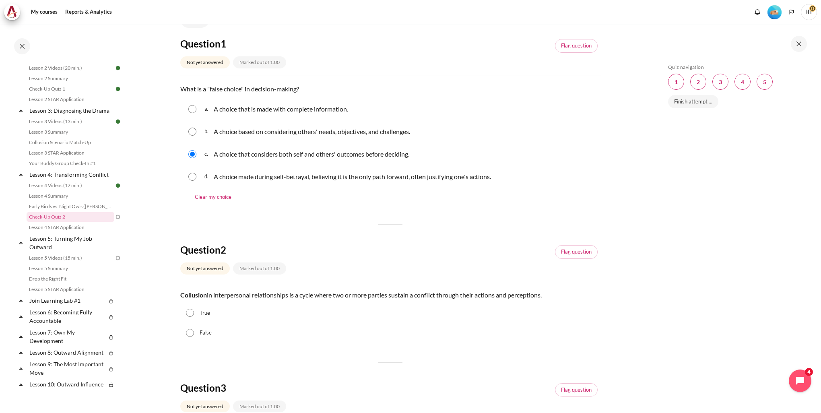
scroll to position [80, 0]
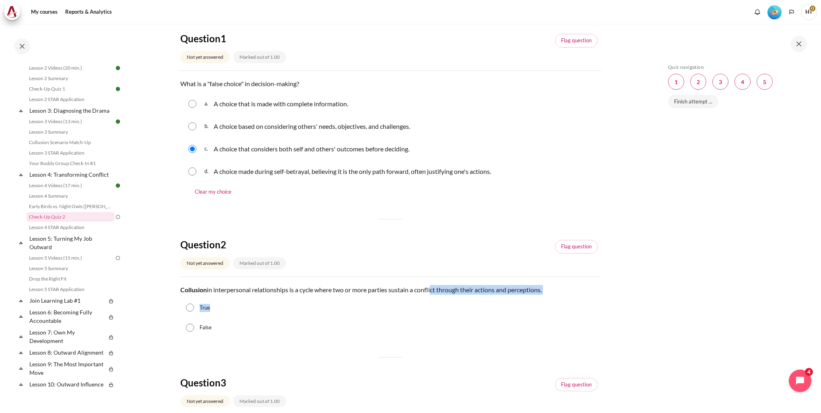
drag, startPoint x: 433, startPoint y: 290, endPoint x: 438, endPoint y: 296, distance: 7.8
click at [438, 296] on div "Question text Collusion in interpersonal relationships is a cycle where two or …" at bounding box center [390, 311] width 420 height 53
click at [438, 298] on div "True" at bounding box center [390, 308] width 420 height 20
click at [278, 310] on div "True" at bounding box center [390, 308] width 420 height 20
click at [206, 310] on label "True" at bounding box center [205, 308] width 10 height 8
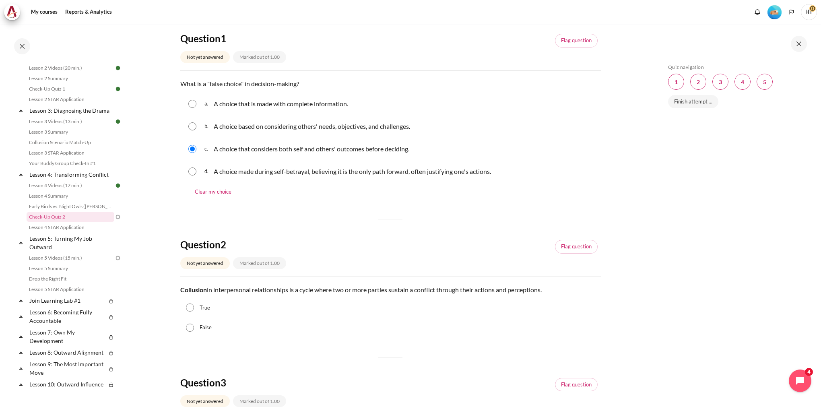
click at [194, 310] on input "True" at bounding box center [190, 307] width 8 height 8
radio input "true"
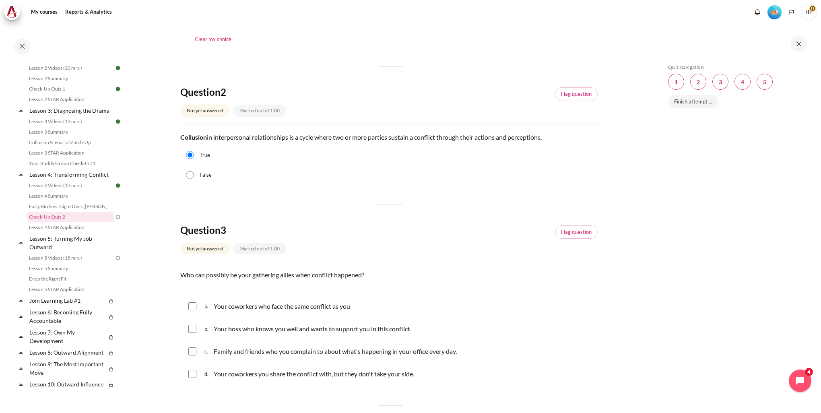
scroll to position [241, 0]
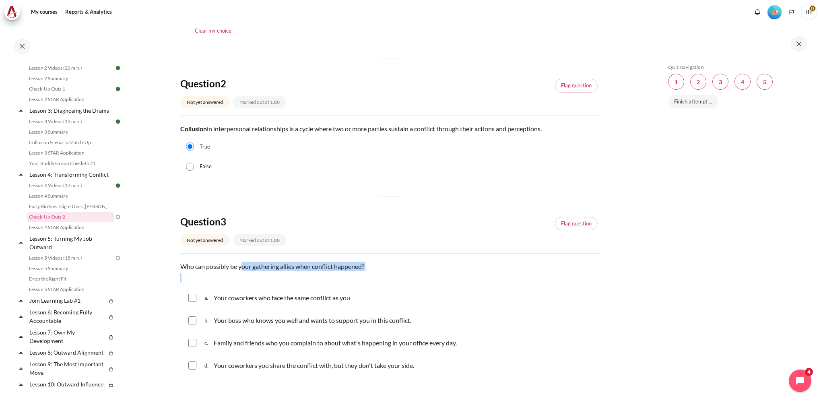
drag, startPoint x: 195, startPoint y: 273, endPoint x: 240, endPoint y: 269, distance: 45.3
click at [240, 269] on div "Who can possibly be your gathering allies when conflict happened?" at bounding box center [390, 272] width 420 height 21
drag, startPoint x: 240, startPoint y: 269, endPoint x: 244, endPoint y: 281, distance: 12.7
click at [244, 281] on div "Who can possibly be your gathering allies when conflict happened?" at bounding box center [390, 272] width 420 height 21
click at [306, 272] on div "Who can possibly be your gathering allies when conflict happened?" at bounding box center [390, 272] width 420 height 21
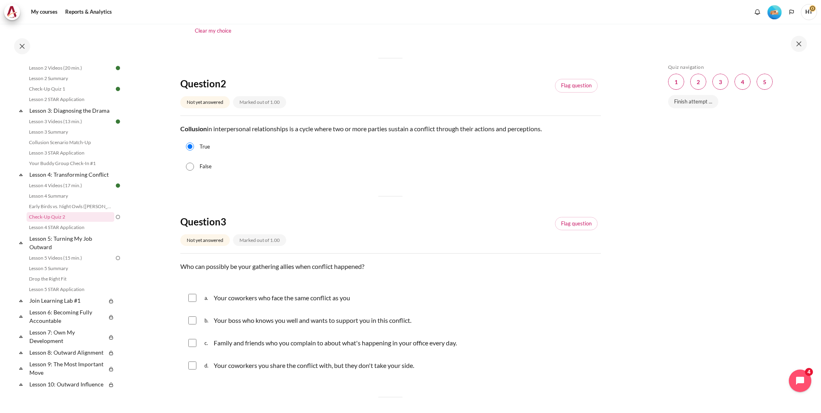
click at [236, 323] on p "Your boss who knows you well and wants to support you in this conflict." at bounding box center [313, 320] width 198 height 10
checkbox input "false"
click at [237, 300] on p "Your coworkers who face the same conflict as you" at bounding box center [282, 298] width 136 height 10
checkbox input "true"
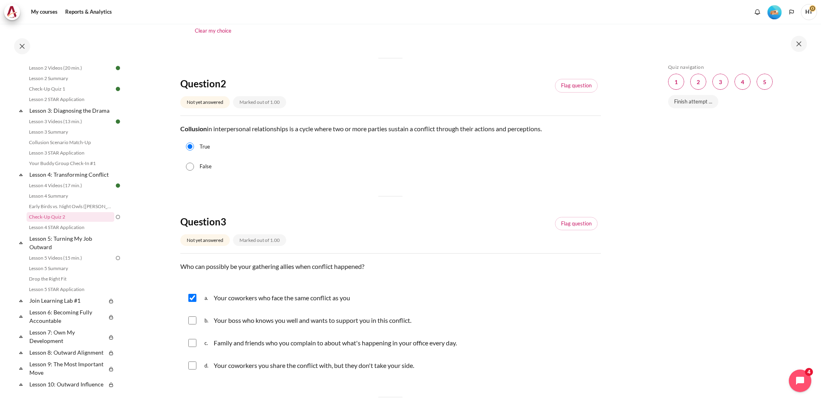
click at [235, 330] on div "b. Your boss who knows you well and wants to support you in this conflict." at bounding box center [390, 320] width 420 height 21
click at [237, 326] on div "Your boss who knows you well and wants to support you in this conflict." at bounding box center [313, 320] width 198 height 13
checkbox input "true"
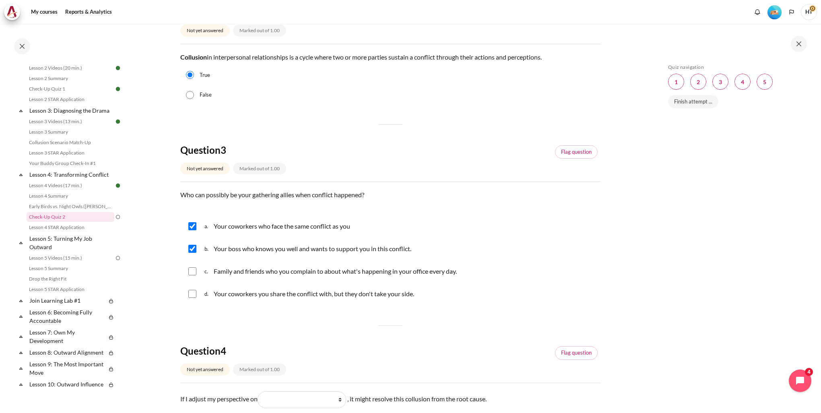
scroll to position [322, 0]
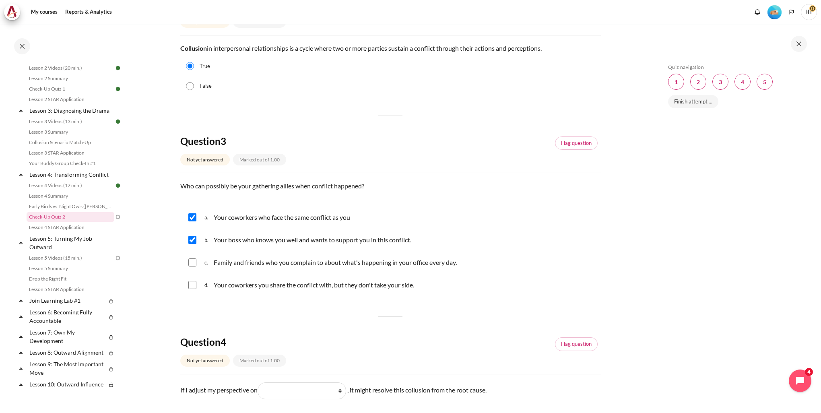
click at [236, 222] on div "Your coworkers who face the same conflict as you" at bounding box center [282, 217] width 136 height 13
click at [235, 217] on p "Your coworkers who face the same conflict as you" at bounding box center [282, 217] width 136 height 10
checkbox input "true"
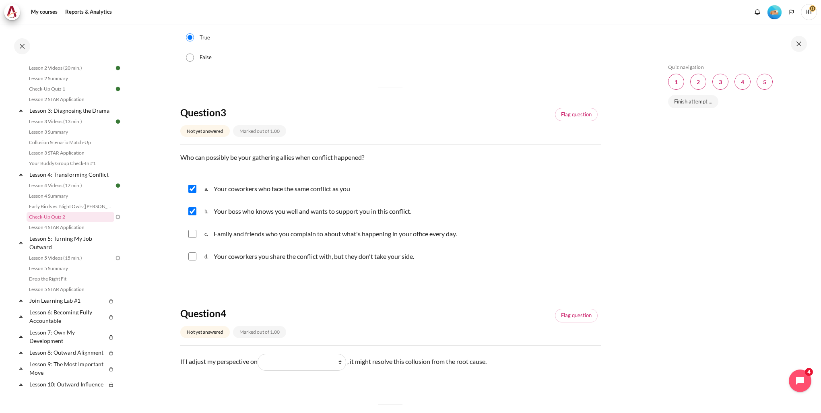
scroll to position [362, 0]
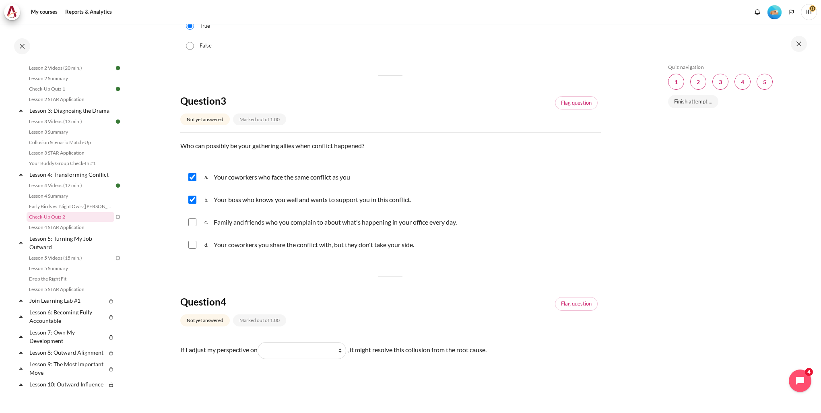
click at [215, 249] on div "Your coworkers you share the conflict with, but they don't take your side." at bounding box center [314, 244] width 200 height 13
checkbox input "true"
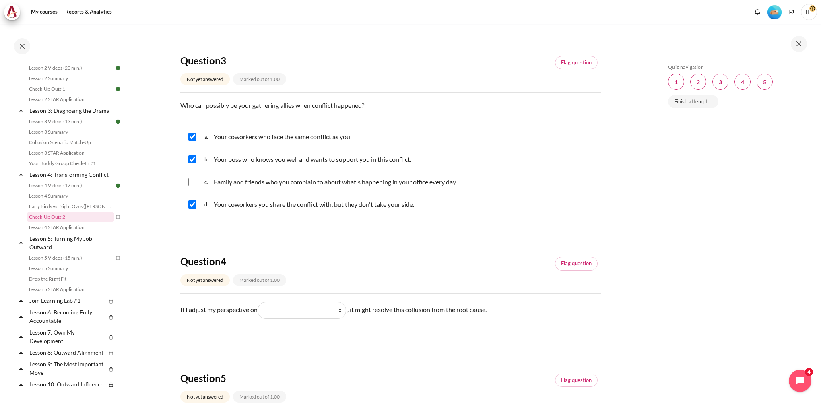
scroll to position [483, 0]
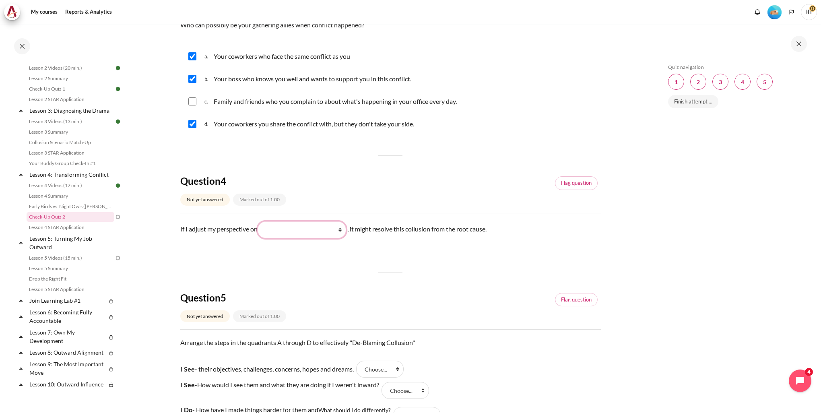
click at [293, 231] on select "What they do What I see and feel about what they do What I do What they see and…" at bounding box center [301, 229] width 89 height 17
select select "4"
click at [260, 221] on select "What they do What I see and feel about what they do What I do What they see and…" at bounding box center [301, 229] width 89 height 17
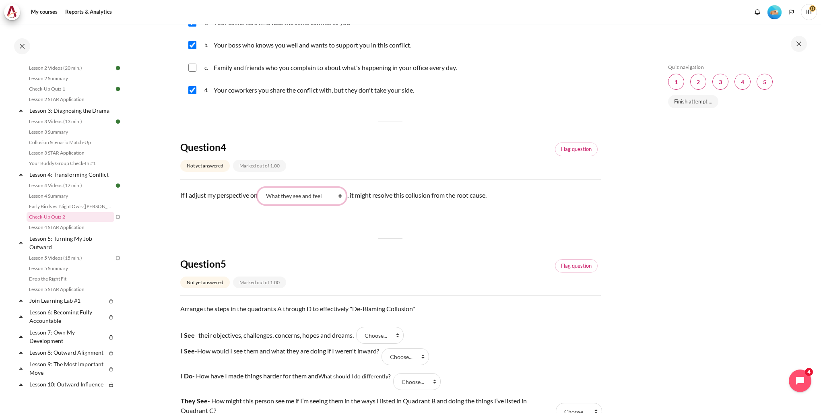
scroll to position [603, 0]
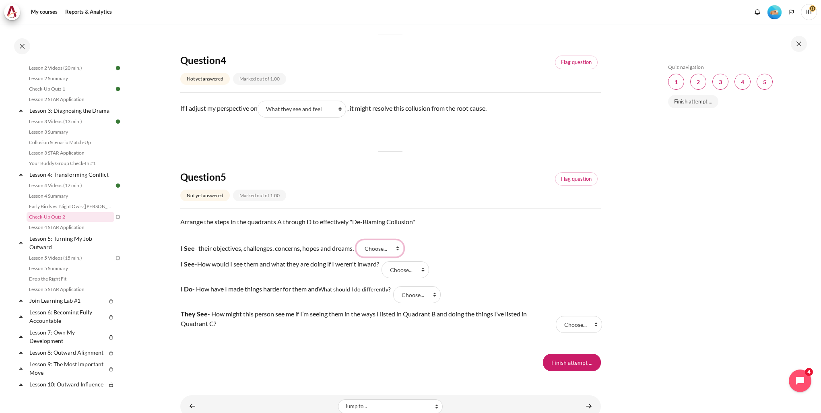
click at [387, 249] on select "Choose... B C D A" at bounding box center [379, 248] width 47 height 17
click at [310, 363] on div "Finish attempt ..." at bounding box center [390, 362] width 420 height 17
click at [380, 249] on select "Choose... B C D A" at bounding box center [379, 248] width 47 height 17
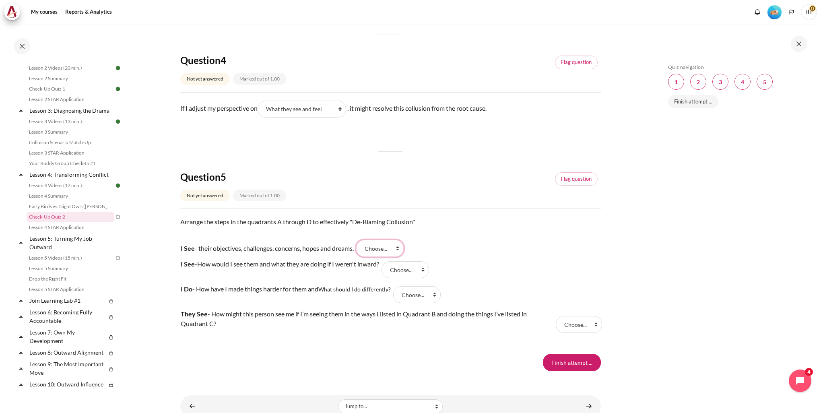
select select "1"
click at [360, 240] on select "Choose... B C D A" at bounding box center [379, 248] width 47 height 17
click at [399, 266] on select "Choose... B C D A" at bounding box center [404, 269] width 47 height 17
select select "2"
click at [387, 261] on select "Choose... B C D A" at bounding box center [404, 269] width 47 height 17
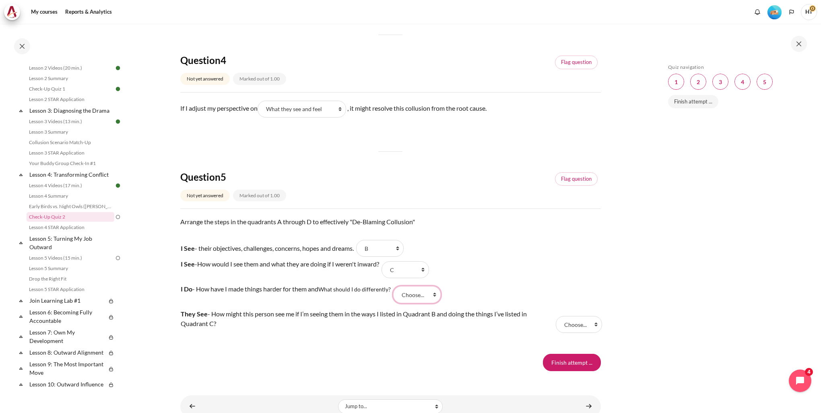
click at [413, 295] on select "Choose... B C D A" at bounding box center [416, 294] width 47 height 17
select select "4"
click at [395, 286] on select "Choose... B C D A" at bounding box center [416, 294] width 47 height 17
click at [571, 323] on select "Choose... B C D A" at bounding box center [579, 324] width 46 height 17
select select "1"
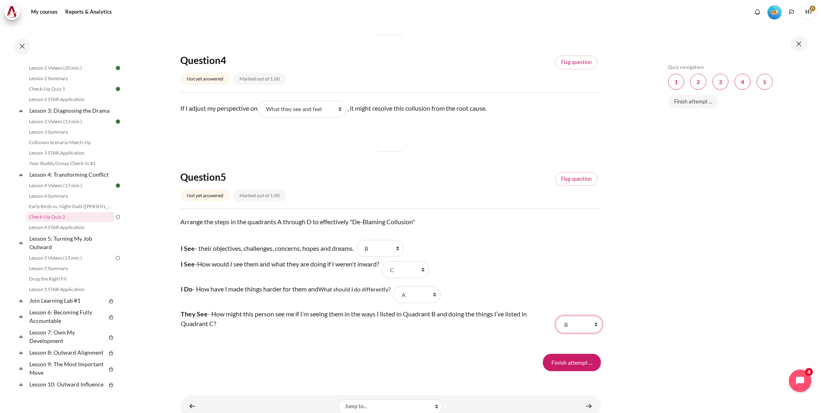
click at [556, 316] on select "Choose... B C D A" at bounding box center [579, 324] width 46 height 17
click at [558, 365] on input "Finish attempt ..." at bounding box center [572, 362] width 58 height 17
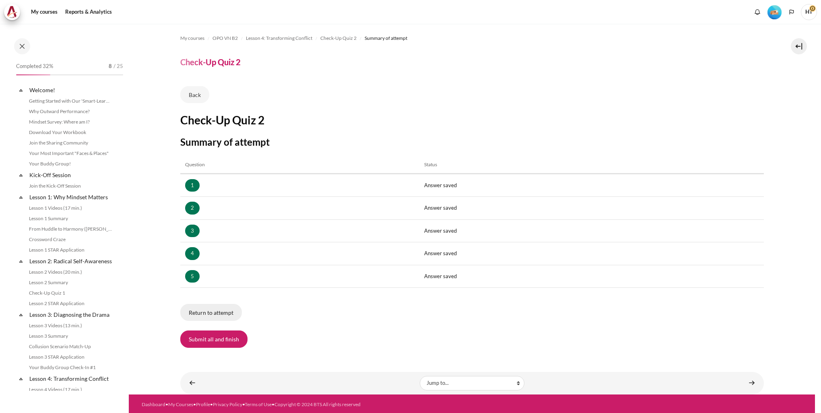
scroll to position [204, 0]
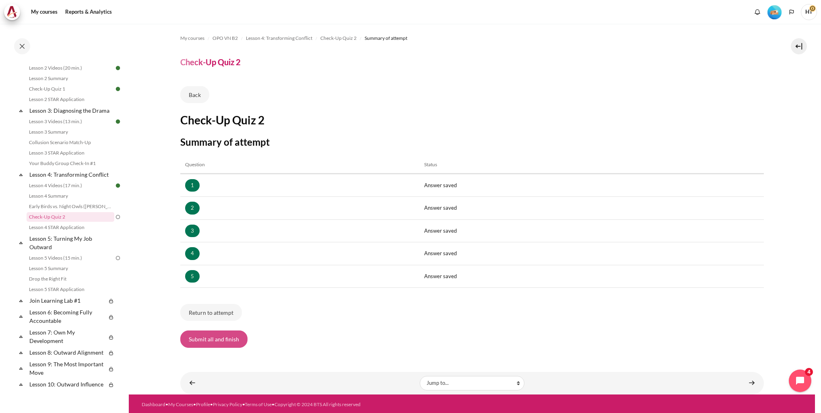
click at [227, 343] on button "Submit all and finish" at bounding box center [213, 338] width 67 height 17
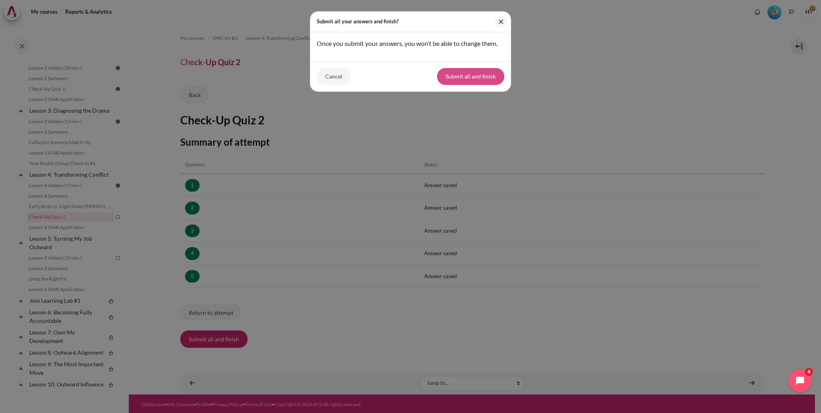
click at [454, 74] on button "Submit all and finish" at bounding box center [470, 76] width 67 height 17
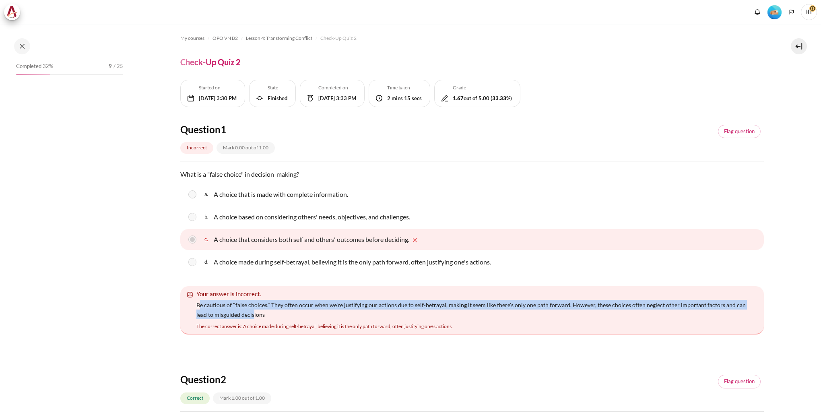
drag, startPoint x: 0, startPoint y: 0, endPoint x: 268, endPoint y: 309, distance: 408.7
click at [268, 309] on p "Be cautious of "false choices." They often occur when we’re justifying our acti…" at bounding box center [473, 309] width 555 height 19
click at [285, 301] on p "Be cautious of "false choices." They often occur when we’re justifying our acti…" at bounding box center [473, 309] width 555 height 19
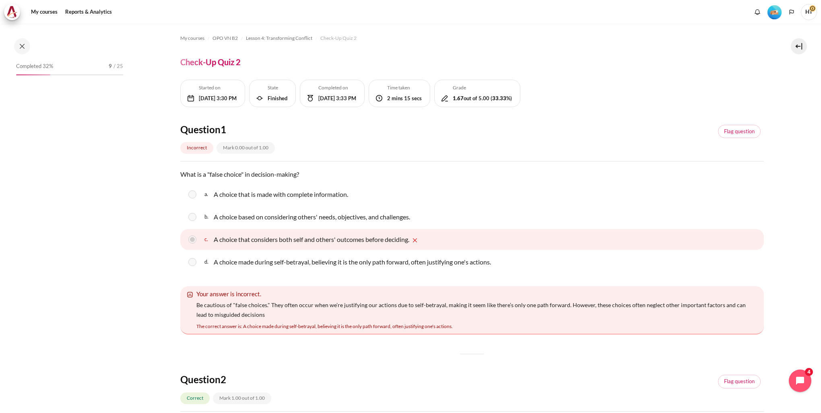
scroll to position [204, 0]
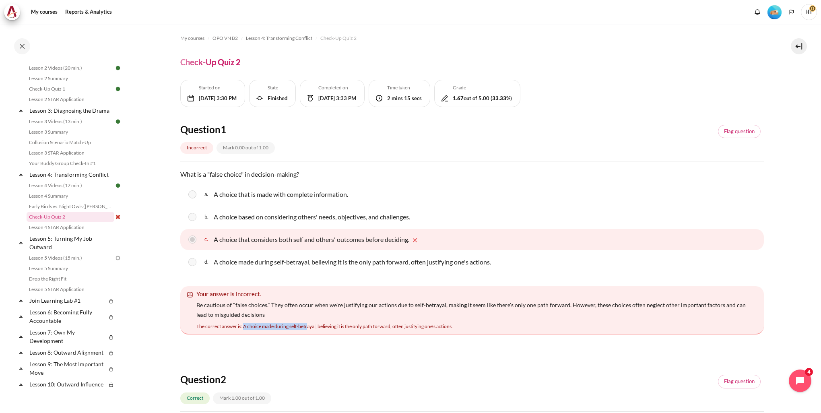
drag, startPoint x: 243, startPoint y: 327, endPoint x: 307, endPoint y: 326, distance: 64.0
click at [307, 326] on div "The correct answer is: A choice made during self-betrayal, believing it is the …" at bounding box center [324, 326] width 256 height 7
drag, startPoint x: 307, startPoint y: 326, endPoint x: 311, endPoint y: 338, distance: 12.5
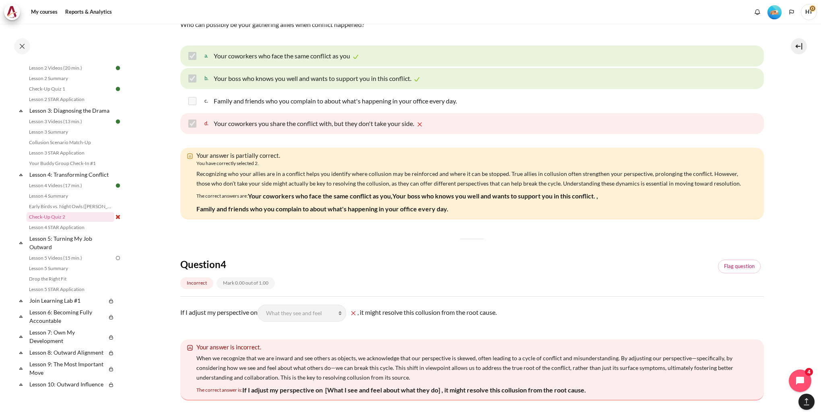
scroll to position [563, 0]
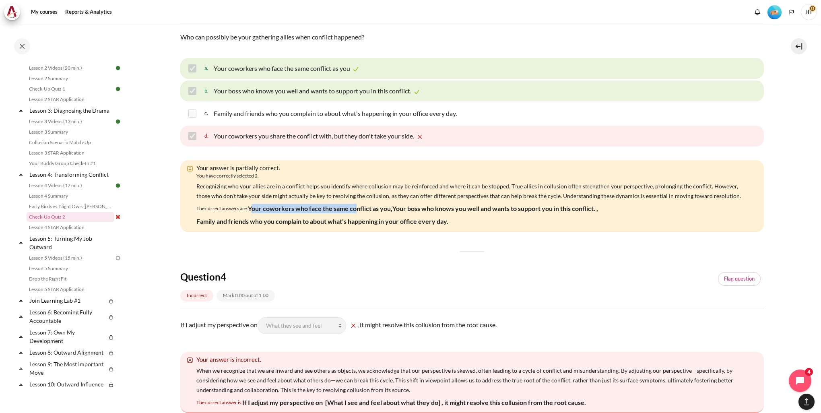
drag, startPoint x: 253, startPoint y: 207, endPoint x: 356, endPoint y: 208, distance: 103.8
click at [356, 208] on p "Your coworkers who face the same conflict as you," at bounding box center [320, 209] width 144 height 10
drag, startPoint x: 356, startPoint y: 208, endPoint x: 518, endPoint y: 208, distance: 161.3
click at [518, 208] on p "Your boss who knows you well and wants to support you in this conflict. ," at bounding box center [495, 209] width 206 height 10
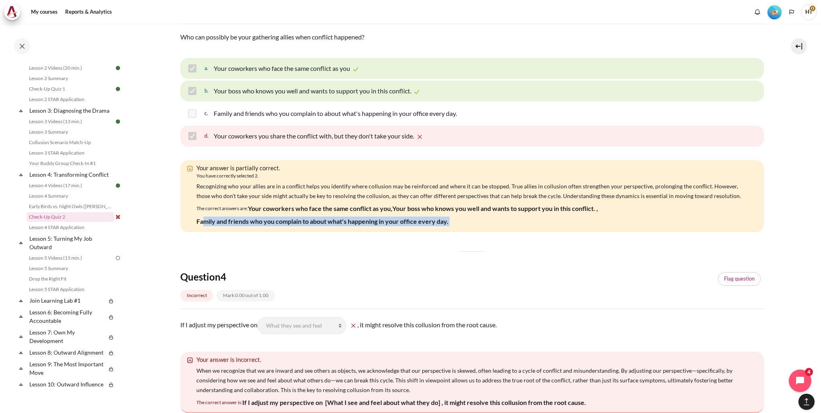
drag, startPoint x: 201, startPoint y: 225, endPoint x: 422, endPoint y: 243, distance: 222.0
click at [422, 243] on div "Question 1 Incorrect Mark 0.00 out of 1.00 Flag question Question text What is …" at bounding box center [471, 153] width 583 height 1186
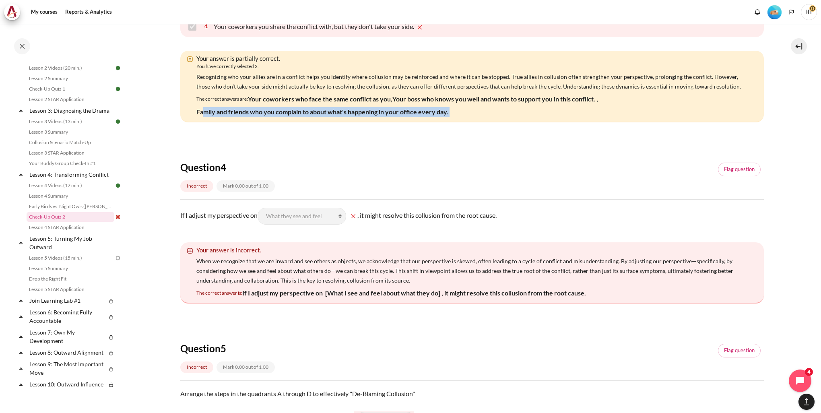
scroll to position [684, 0]
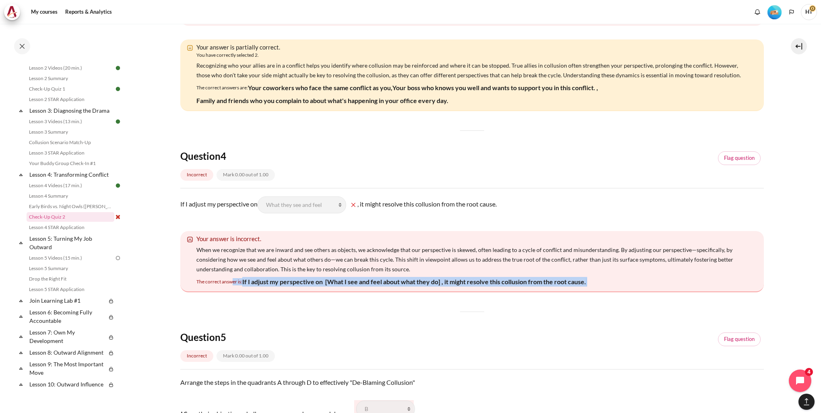
drag, startPoint x: 232, startPoint y: 281, endPoint x: 410, endPoint y: 302, distance: 179.4
click at [410, 302] on div "Question 1 Incorrect Mark 0.00 out of 1.00 Flag question Question text What is …" at bounding box center [471, 32] width 583 height 1186
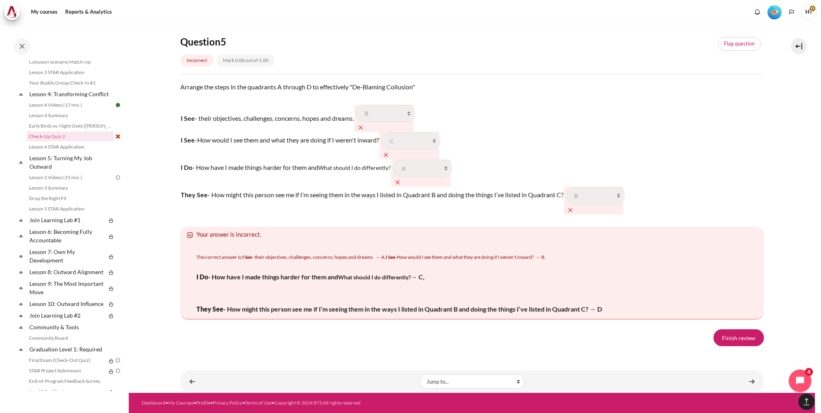
scroll to position [1279, 0]
click at [727, 339] on link "Finish review" at bounding box center [738, 337] width 50 height 17
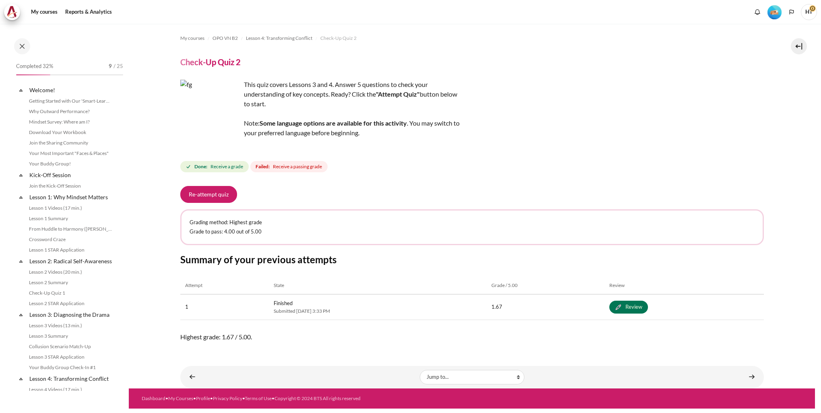
scroll to position [204, 0]
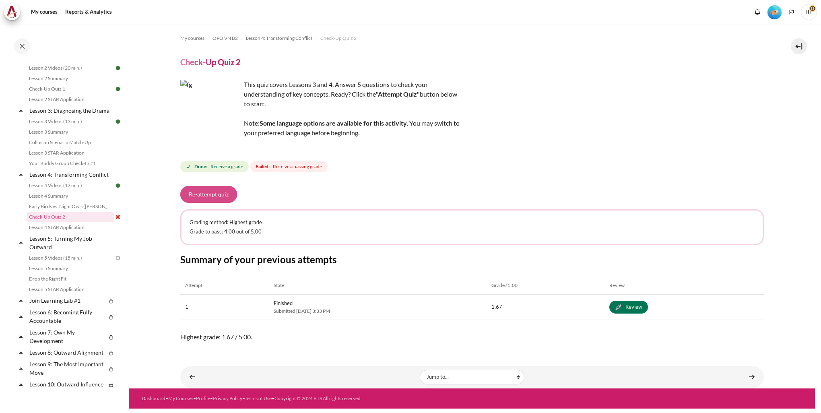
click at [216, 198] on button "Re-attempt quiz" at bounding box center [208, 194] width 57 height 17
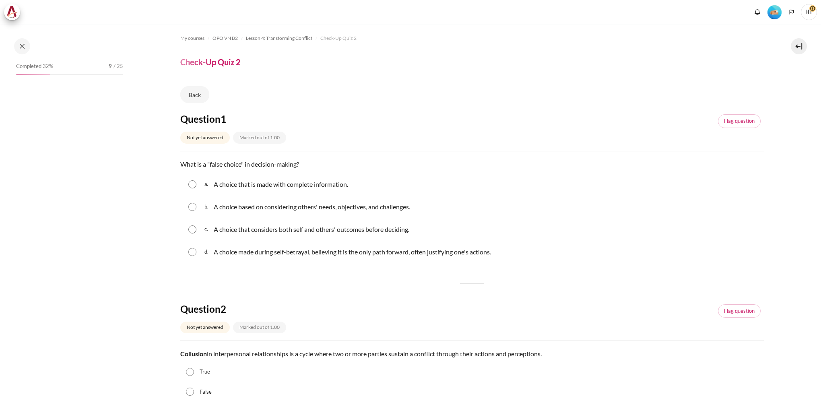
click at [190, 245] on div "d. A choice made during self-betrayal, believing it is the only path forward, o…" at bounding box center [471, 251] width 583 height 21
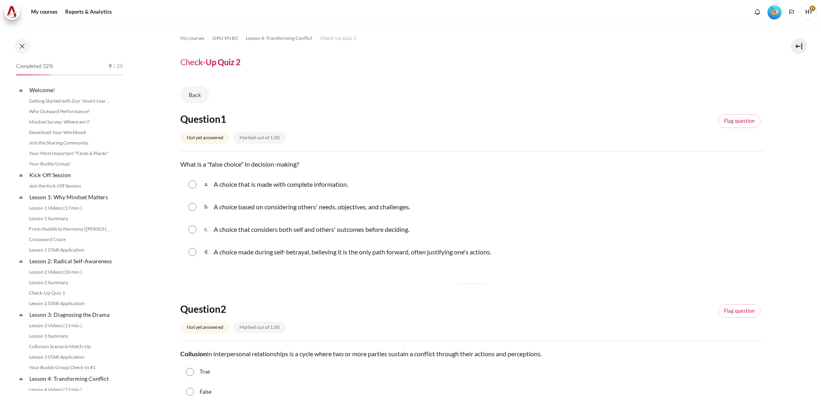
scroll to position [204, 0]
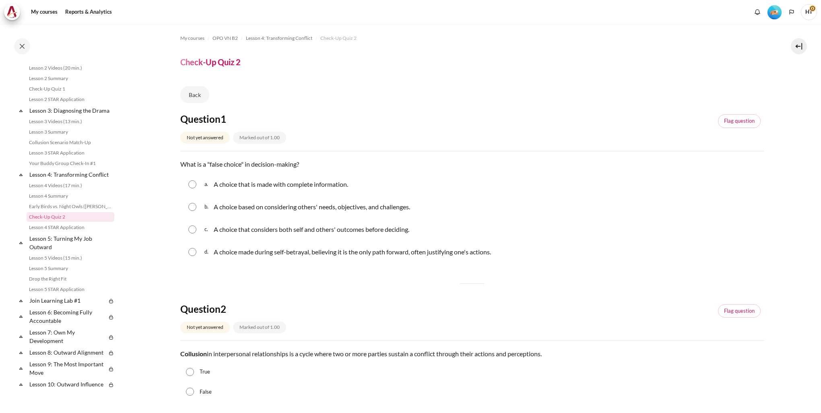
click at [193, 253] on input "Content" at bounding box center [192, 252] width 8 height 8
radio input "true"
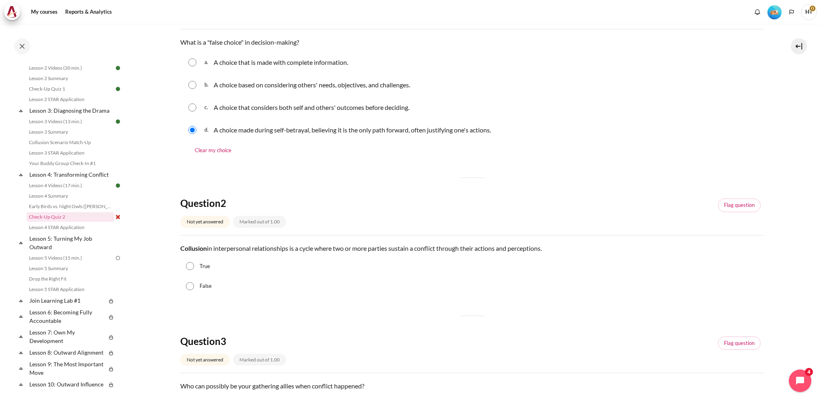
scroll to position [161, 0]
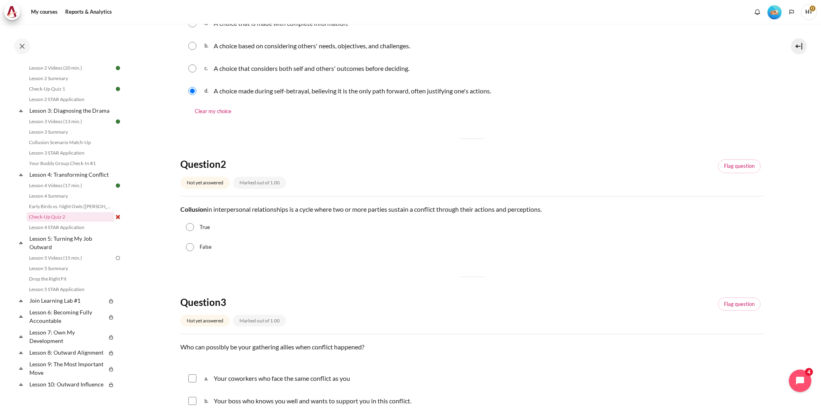
click at [194, 227] on input "True" at bounding box center [190, 227] width 8 height 8
radio input "true"
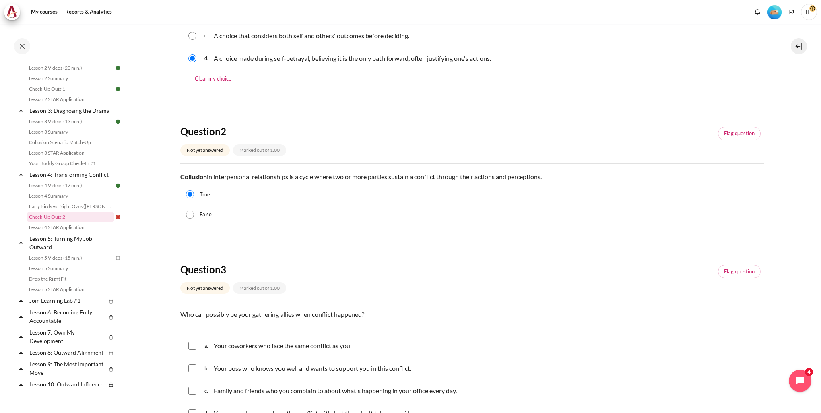
scroll to position [241, 0]
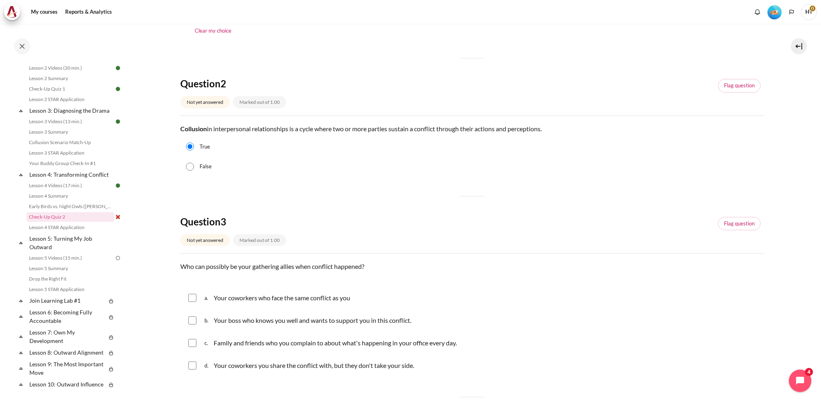
click at [192, 300] on input "Content" at bounding box center [192, 298] width 8 height 8
checkbox input "true"
drag, startPoint x: 197, startPoint y: 321, endPoint x: 196, endPoint y: 348, distance: 27.0
click at [197, 322] on div "b. Your boss who knows you well and wants to support you in this conflict." at bounding box center [471, 320] width 583 height 21
click at [192, 348] on div "c. Family and friends who you complain to about what's happening in your office…" at bounding box center [471, 342] width 583 height 21
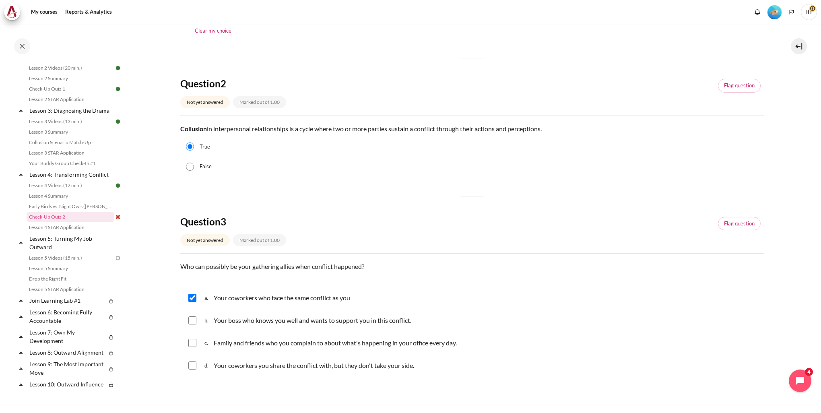
click at [192, 318] on input "Content" at bounding box center [192, 320] width 8 height 8
checkbox input "true"
click at [191, 346] on input "Content" at bounding box center [192, 343] width 8 height 8
checkbox input "true"
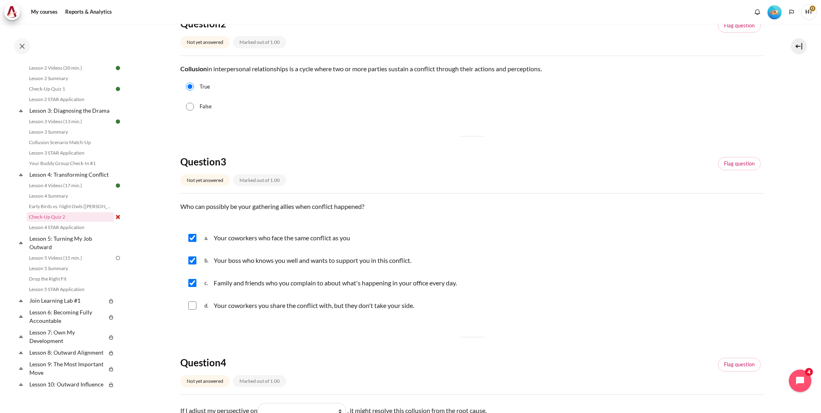
scroll to position [402, 0]
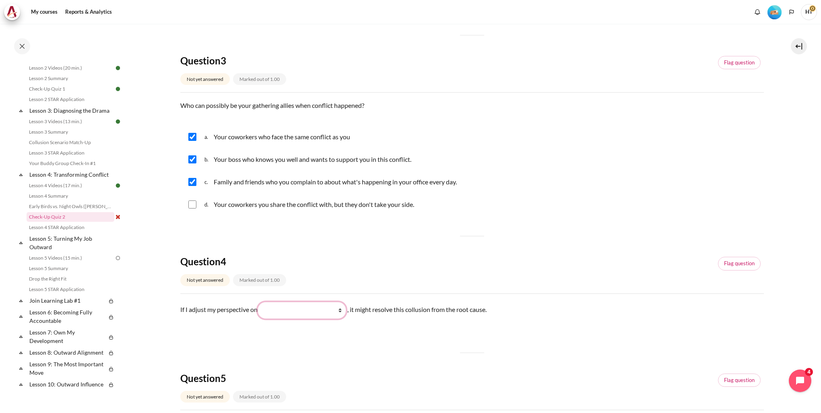
click at [301, 313] on select "What they do What I see and feel about what they do What I do What they see and…" at bounding box center [301, 310] width 89 height 17
select select "2"
click at [260, 302] on select "What they do What I see and feel about what they do What I do What they see and…" at bounding box center [301, 310] width 89 height 17
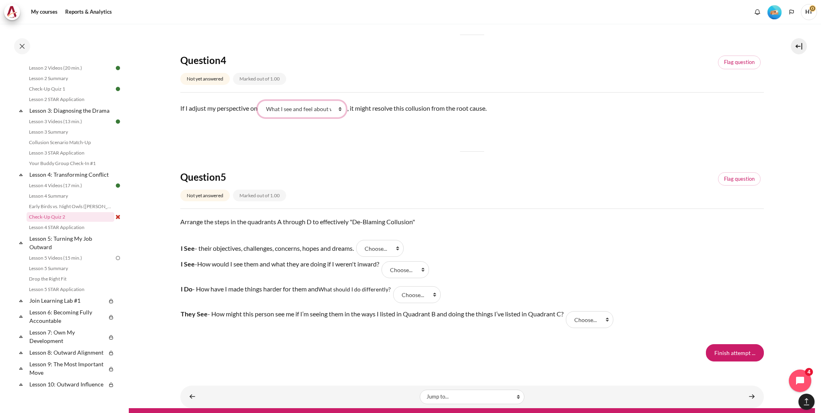
scroll to position [618, 0]
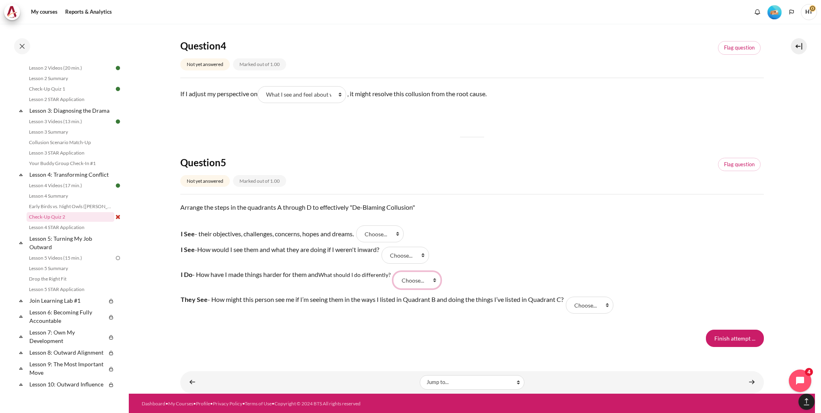
click at [418, 280] on select "Choose... C D A B" at bounding box center [416, 280] width 47 height 17
select select "1"
click at [395, 272] on select "Choose... C D A B" at bounding box center [416, 280] width 47 height 17
click at [597, 305] on select "Choose... C D A B" at bounding box center [589, 305] width 47 height 17
select select "2"
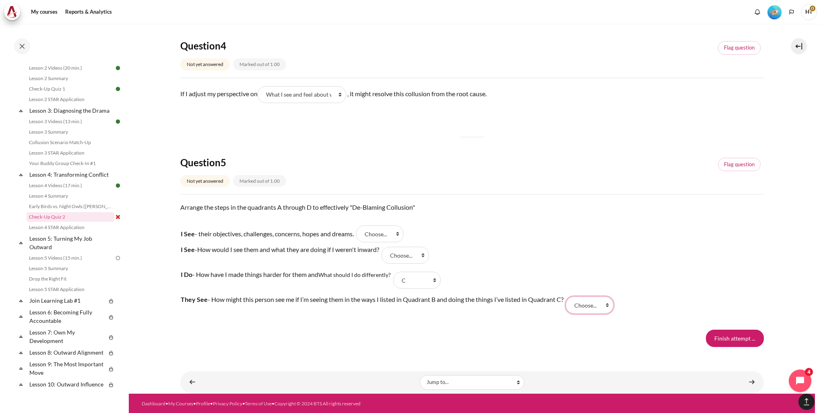
click at [569, 297] on select "Choose... C D A B" at bounding box center [589, 305] width 47 height 17
click at [388, 235] on select "Choose... C D A B" at bounding box center [379, 233] width 47 height 17
click at [360, 225] on select "Choose... C D A B" at bounding box center [379, 233] width 47 height 17
click at [414, 255] on select "Choose... C D A B" at bounding box center [404, 255] width 47 height 17
click at [398, 234] on select "Choose... C D A B" at bounding box center [379, 233] width 47 height 17
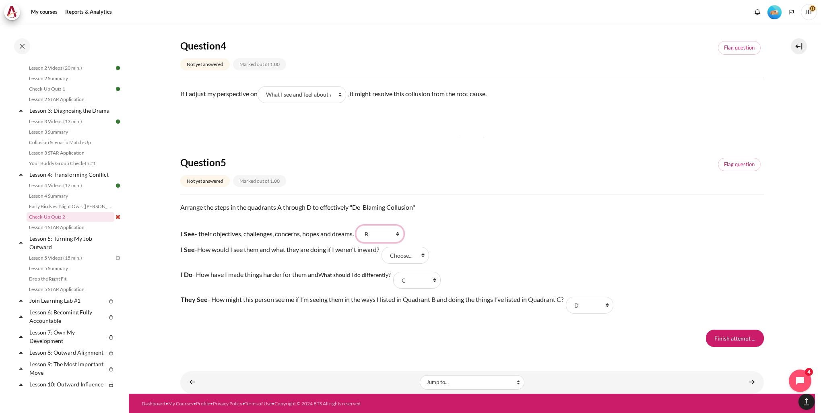
select select "3"
click at [360, 225] on select "Choose... C D A B" at bounding box center [379, 233] width 47 height 17
click at [410, 253] on select "Choose... C D A B" at bounding box center [404, 255] width 47 height 17
select select "4"
click at [387, 247] on select "Choose... C D A B" at bounding box center [404, 255] width 47 height 17
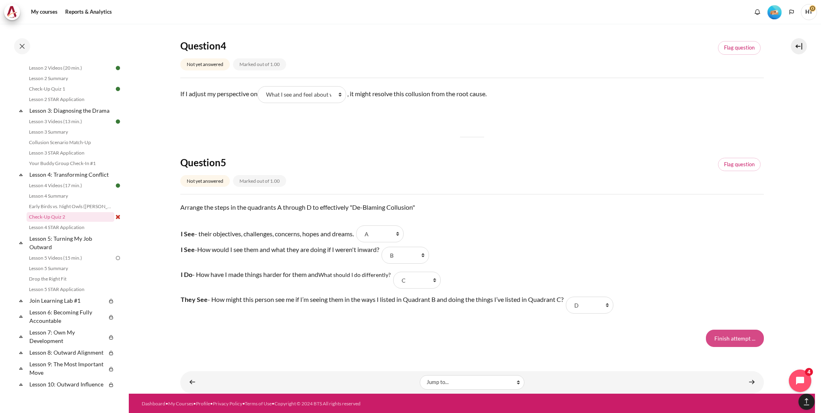
click at [726, 342] on input "Finish attempt ..." at bounding box center [735, 338] width 58 height 17
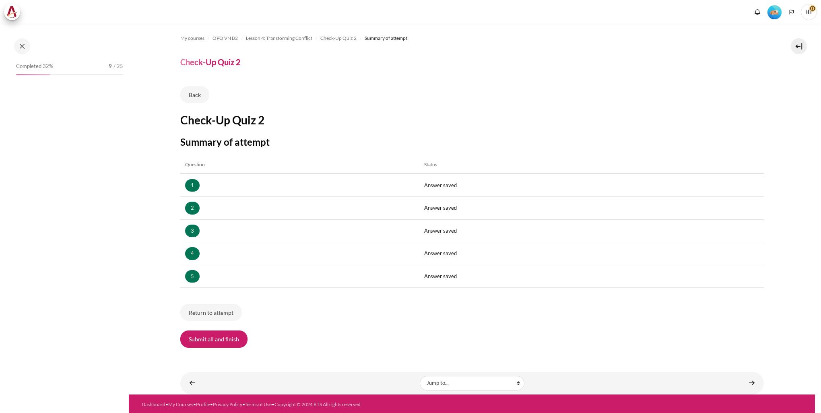
scroll to position [204, 0]
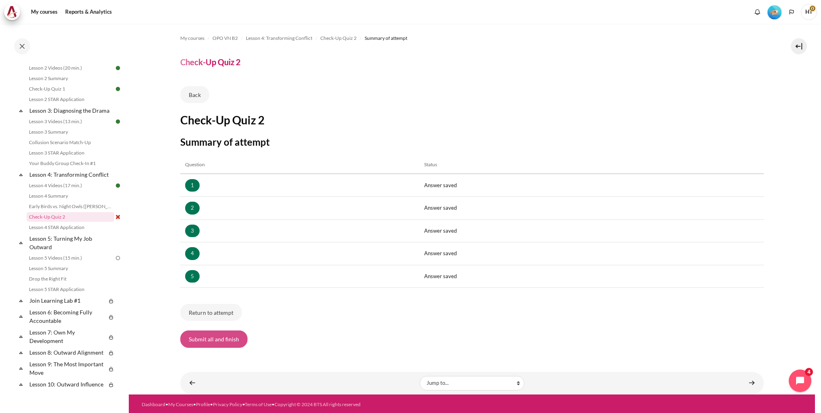
click at [201, 332] on button "Submit all and finish" at bounding box center [213, 338] width 67 height 17
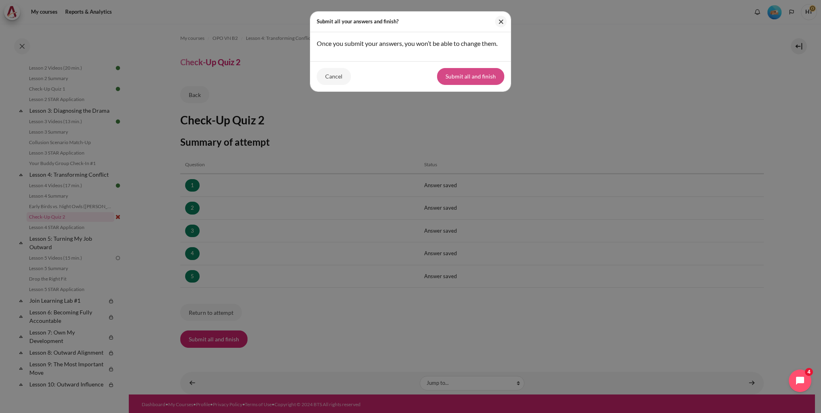
click at [461, 77] on button "Submit all and finish" at bounding box center [470, 76] width 67 height 17
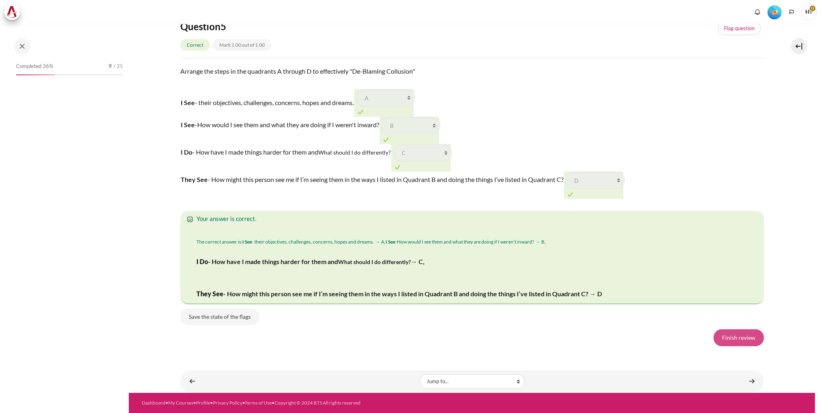
scroll to position [1281, 0]
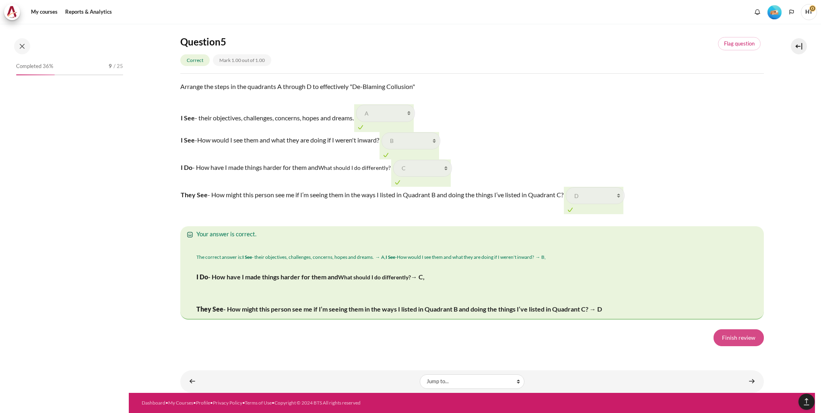
click at [756, 335] on link "Finish review" at bounding box center [738, 337] width 50 height 17
click at [732, 340] on link "Finish review" at bounding box center [738, 337] width 50 height 17
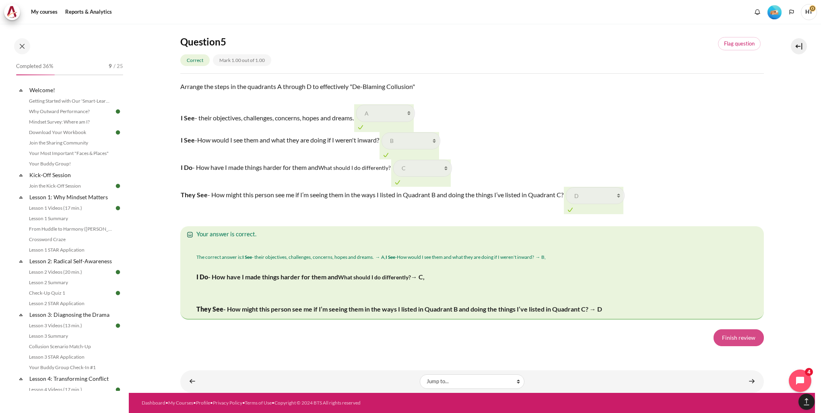
scroll to position [204, 0]
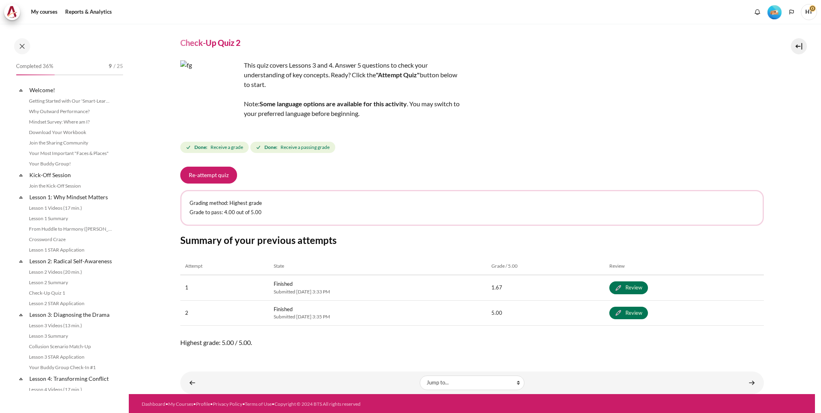
scroll to position [204, 0]
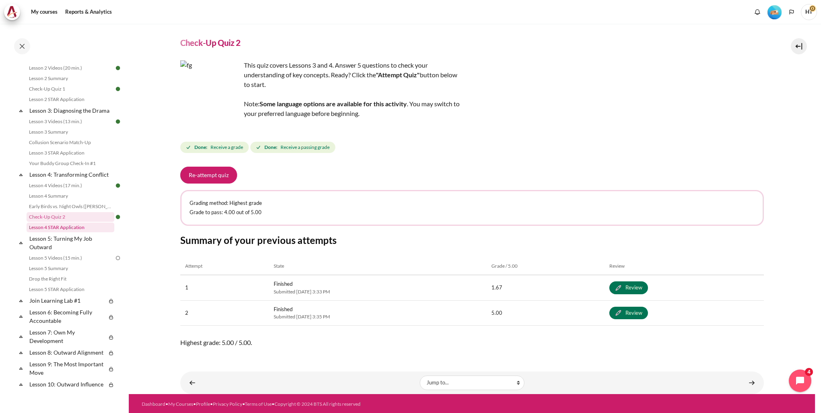
click at [66, 232] on link "Lesson 4 STAR Application" at bounding box center [71, 227] width 88 height 10
click at [66, 263] on link "Lesson 5 Videos (15 min.)" at bounding box center [71, 258] width 88 height 10
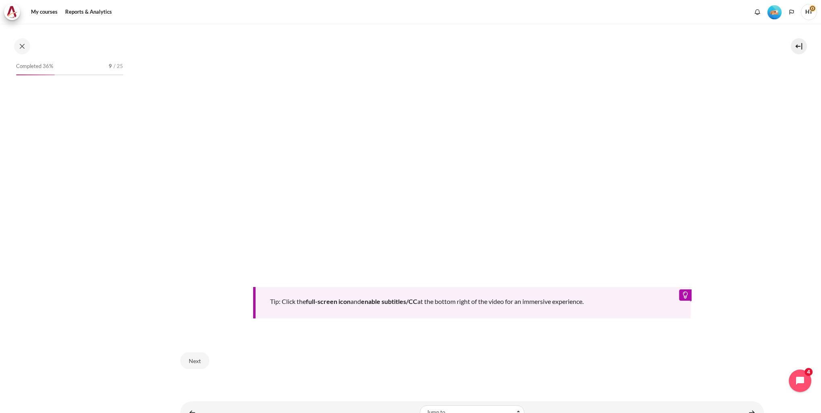
scroll to position [245, 0]
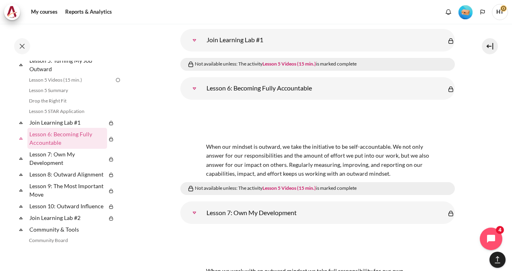
scroll to position [5184, 0]
